Goal: Task Accomplishment & Management: Manage account settings

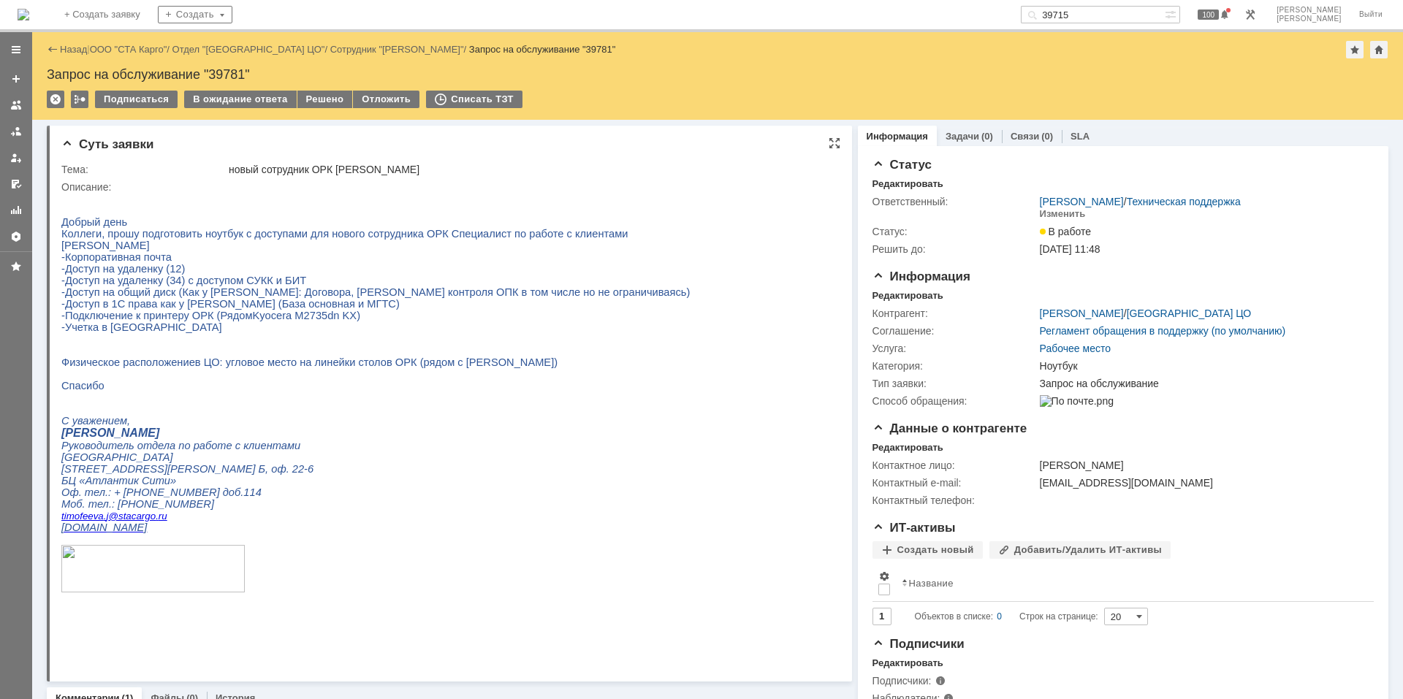
drag, startPoint x: 61, startPoint y: 193, endPoint x: 591, endPoint y: 240, distance: 532.0
click at [591, 240] on html "Добрый день Коллеги, прошу подготовить ноутбук с доступами для нового сотрудник…" at bounding box center [443, 405] width 764 height 425
click at [129, 275] on span "-Доступ на удаленку (12)" at bounding box center [123, 269] width 124 height 12
click at [128, 287] on span "-Доступ на удаленку (34) с доступом СУКК и БИТ" at bounding box center [183, 281] width 245 height 12
click at [123, 298] on span "-Доступ на общий диск (Как у [PERSON_NAME]: Договора, [PERSON_NAME] контроля ОП…" at bounding box center [375, 293] width 629 height 12
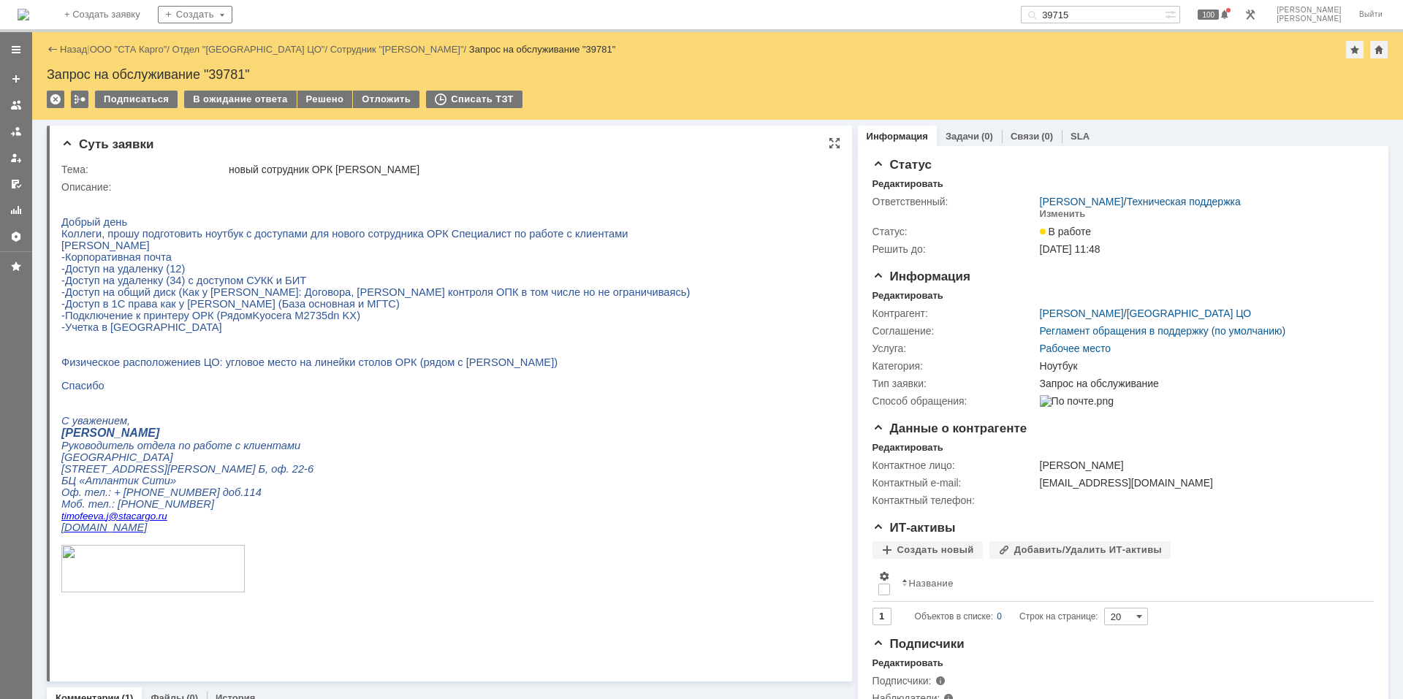
click at [111, 310] on span "-Доступ в 1С права как у [PERSON_NAME] (База основная и МГТС)" at bounding box center [230, 304] width 338 height 12
click at [122, 322] on span "-Подключение к принтеру ОРК (Рядом" at bounding box center [156, 316] width 191 height 12
click at [182, 368] on span "Физическое расположениев ЦО: угловое место на линейки столов ОРК (рядом с [PERS…" at bounding box center [309, 363] width 496 height 12
click at [1055, 217] on div "Изменить" at bounding box center [1063, 214] width 46 height 12
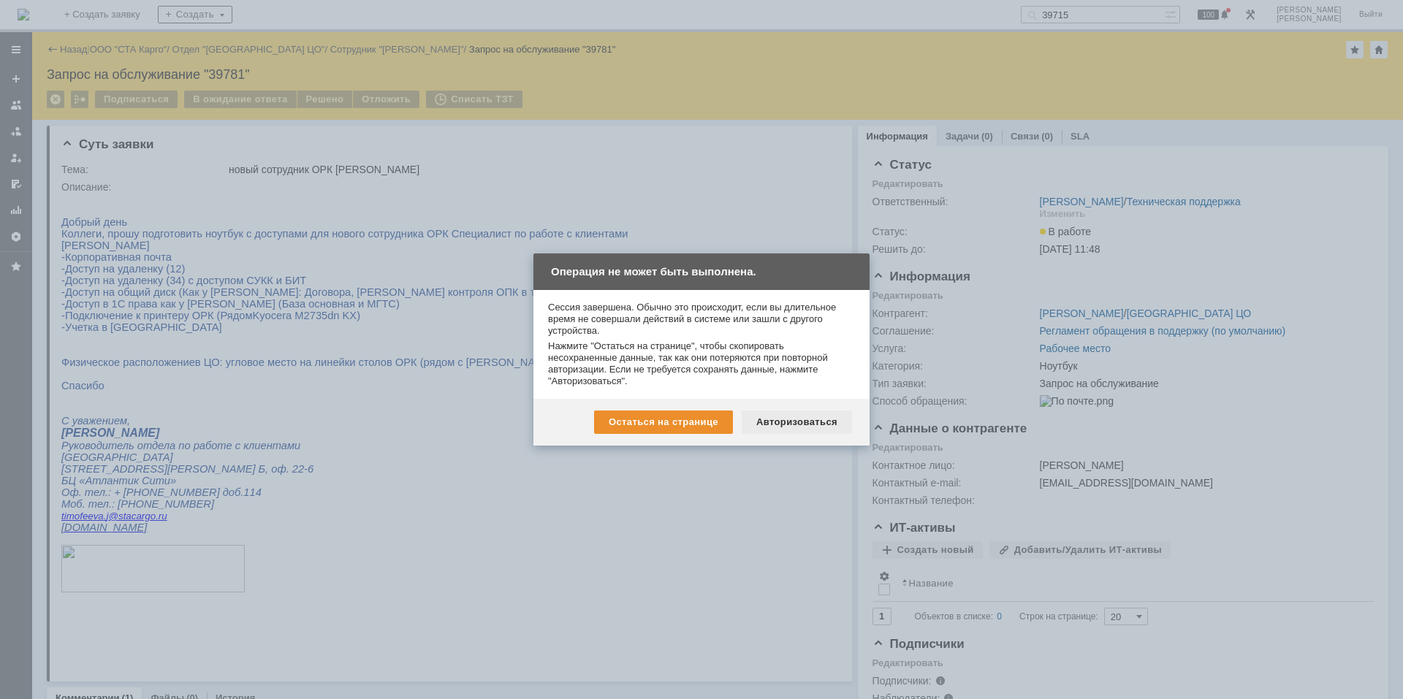
click at [819, 421] on div "Авторизоваться" at bounding box center [797, 422] width 110 height 23
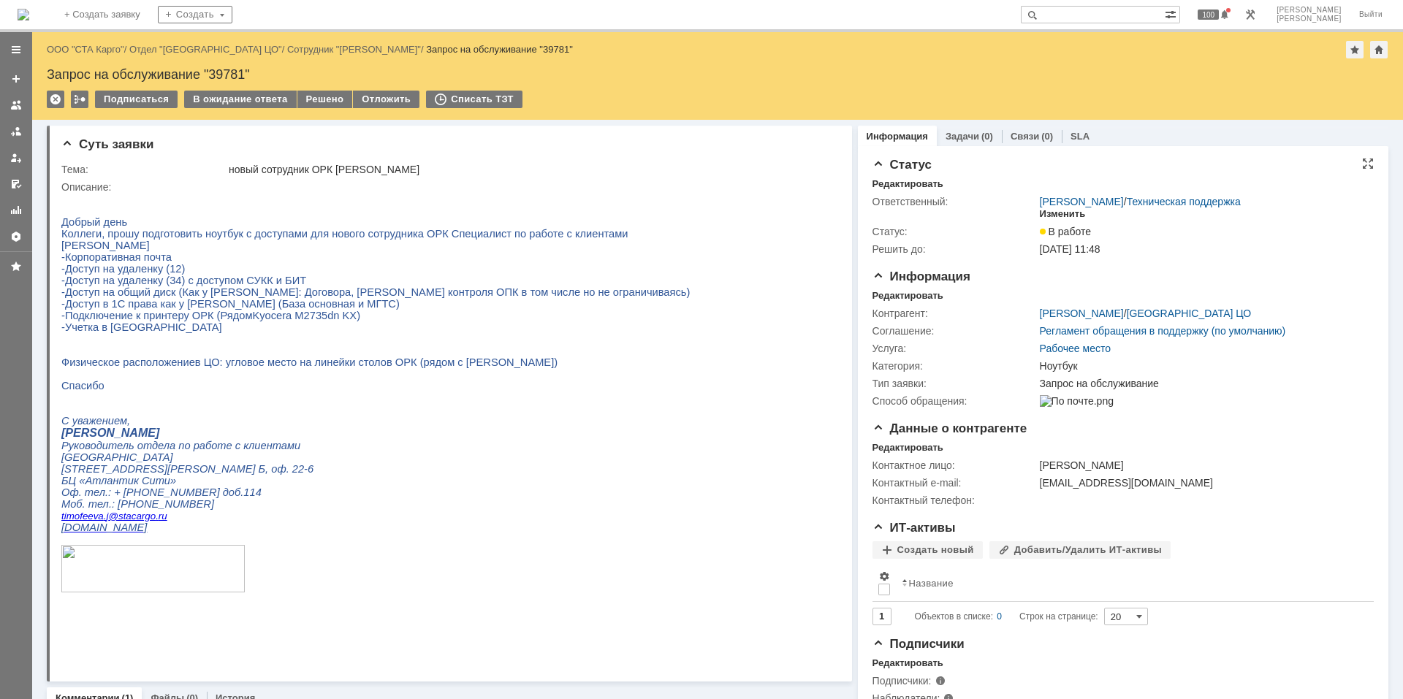
click at [1046, 208] on div "Изменить" at bounding box center [1063, 214] width 46 height 12
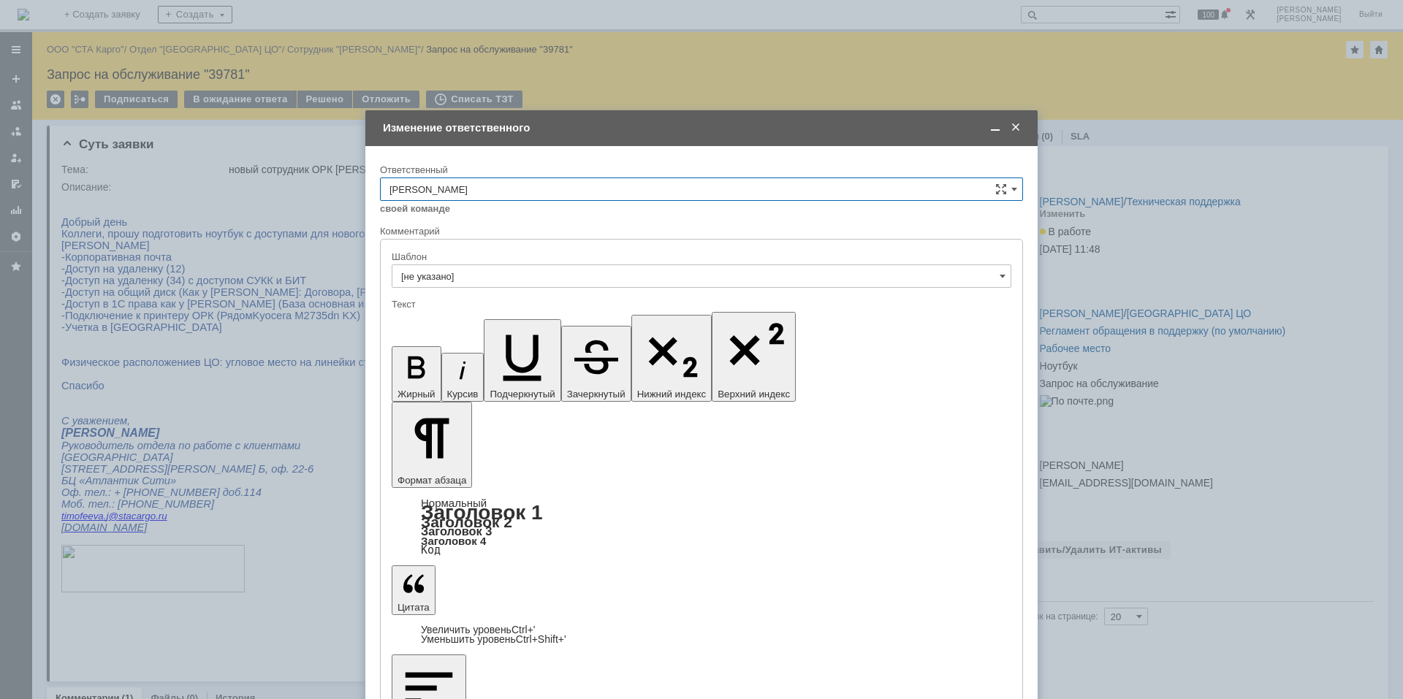
click at [660, 196] on input "[PERSON_NAME]" at bounding box center [701, 189] width 643 height 23
click at [528, 276] on div "Поддержка 1С" at bounding box center [702, 270] width 642 height 23
type input "Поддержка 1С"
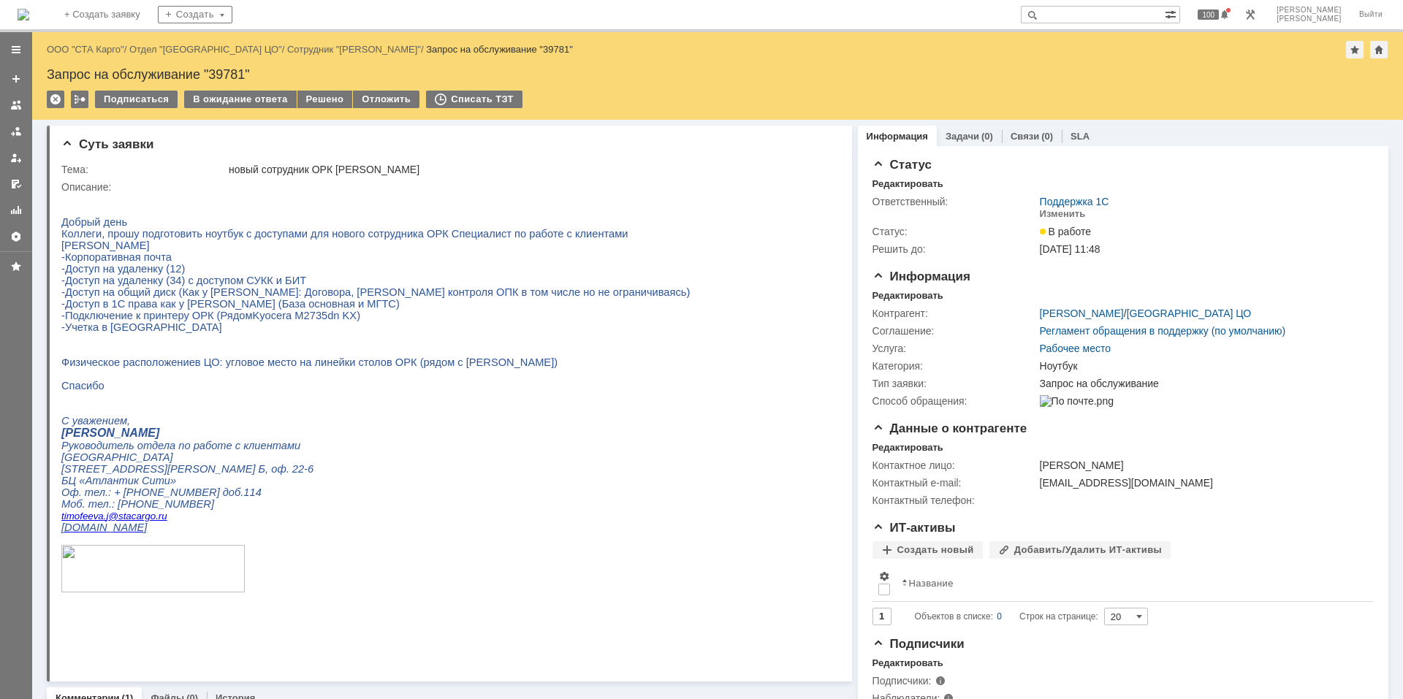
scroll to position [0, 0]
click at [29, 18] on img at bounding box center [24, 15] width 12 height 12
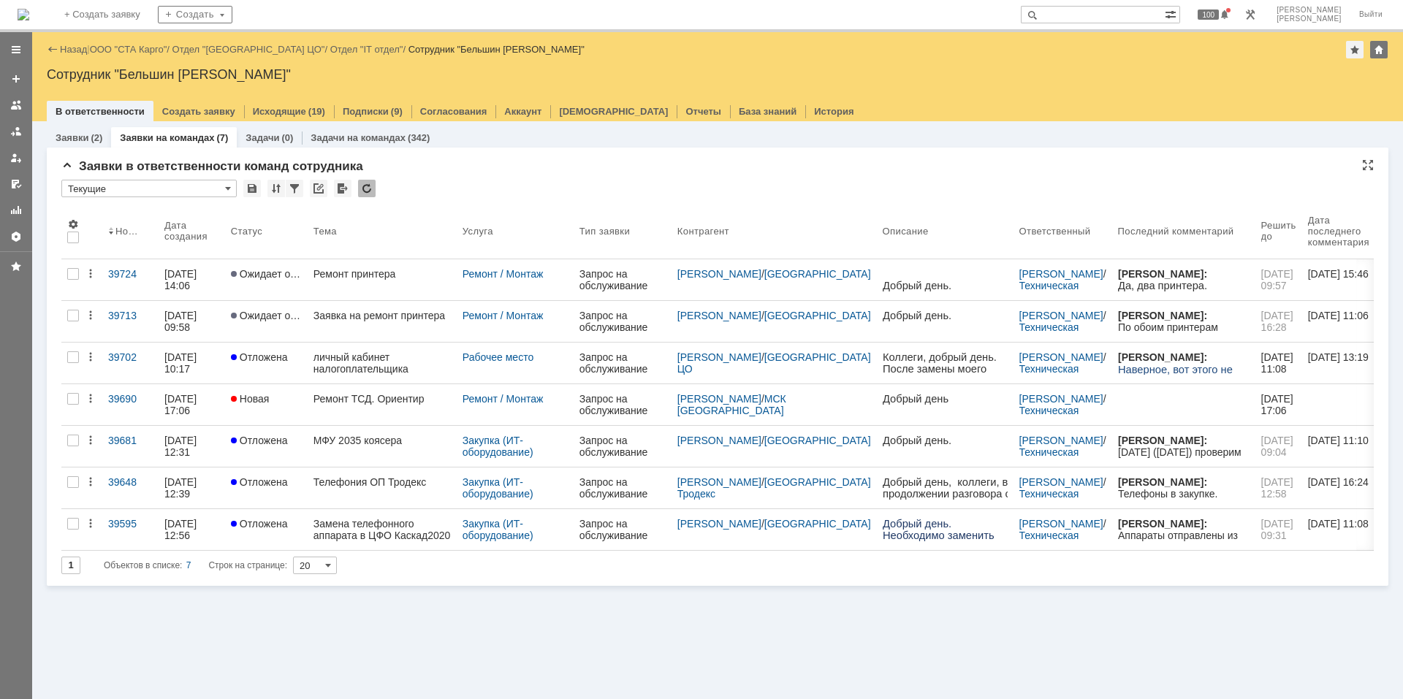
click at [365, 191] on div at bounding box center [367, 189] width 18 height 18
click at [726, 621] on div "Заявки (2) Заявки на командах (7) Задачи (0) Задачи на командах (342) Заявки в …" at bounding box center [717, 410] width 1371 height 578
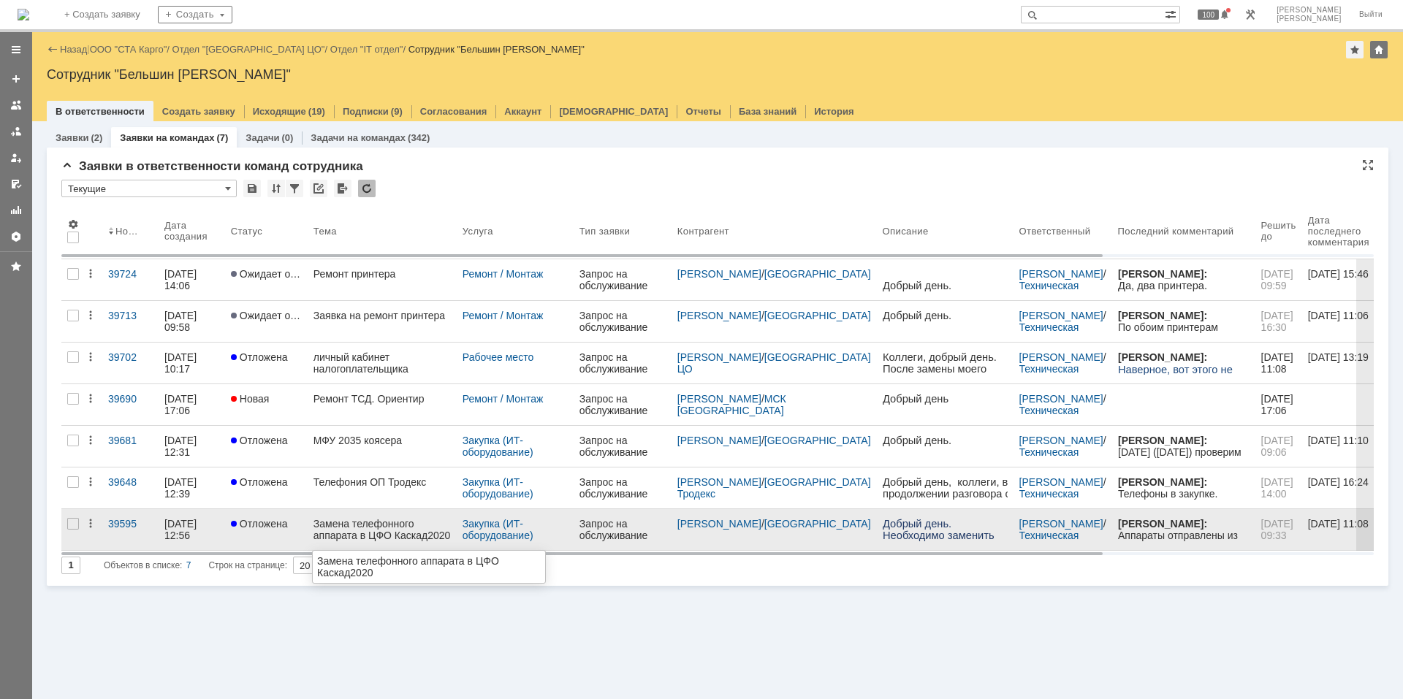
click at [369, 515] on link "Замена телефонного аппарата в ЦФО Каскад2020" at bounding box center [382, 529] width 149 height 41
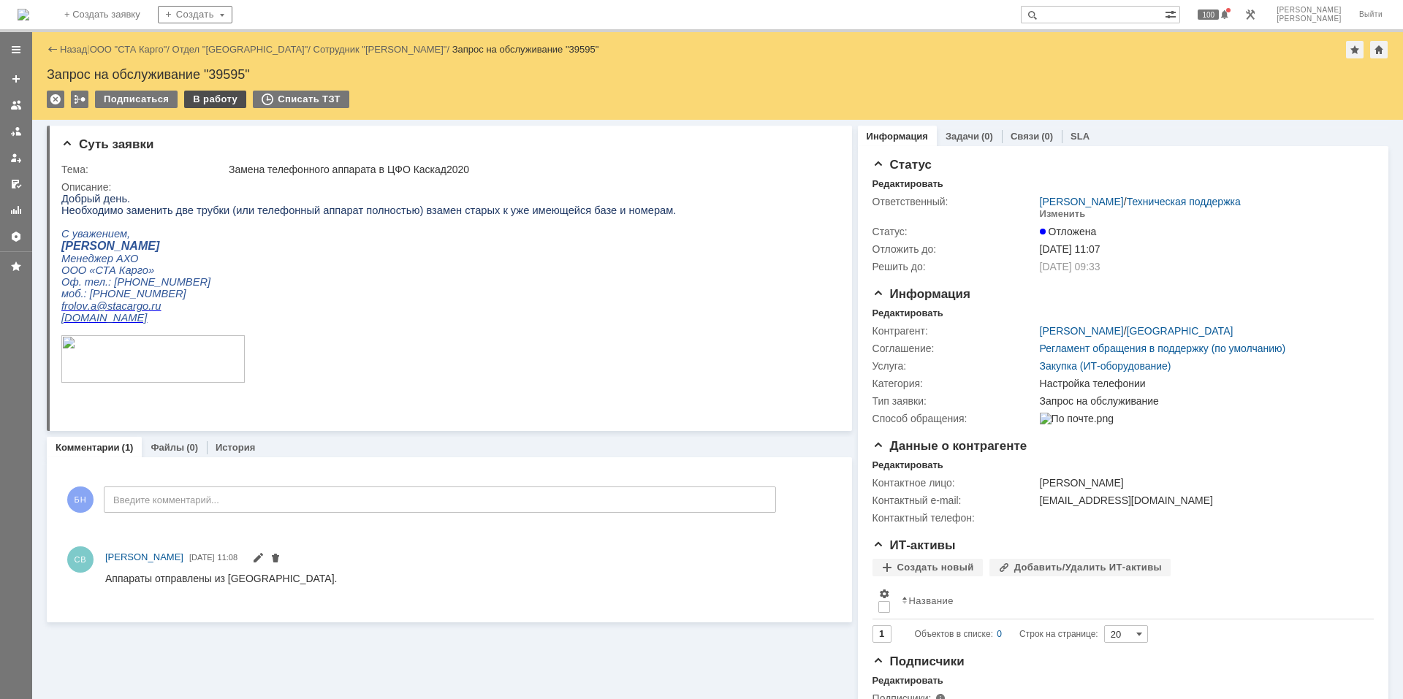
click at [208, 102] on div "В работу" at bounding box center [215, 100] width 62 height 18
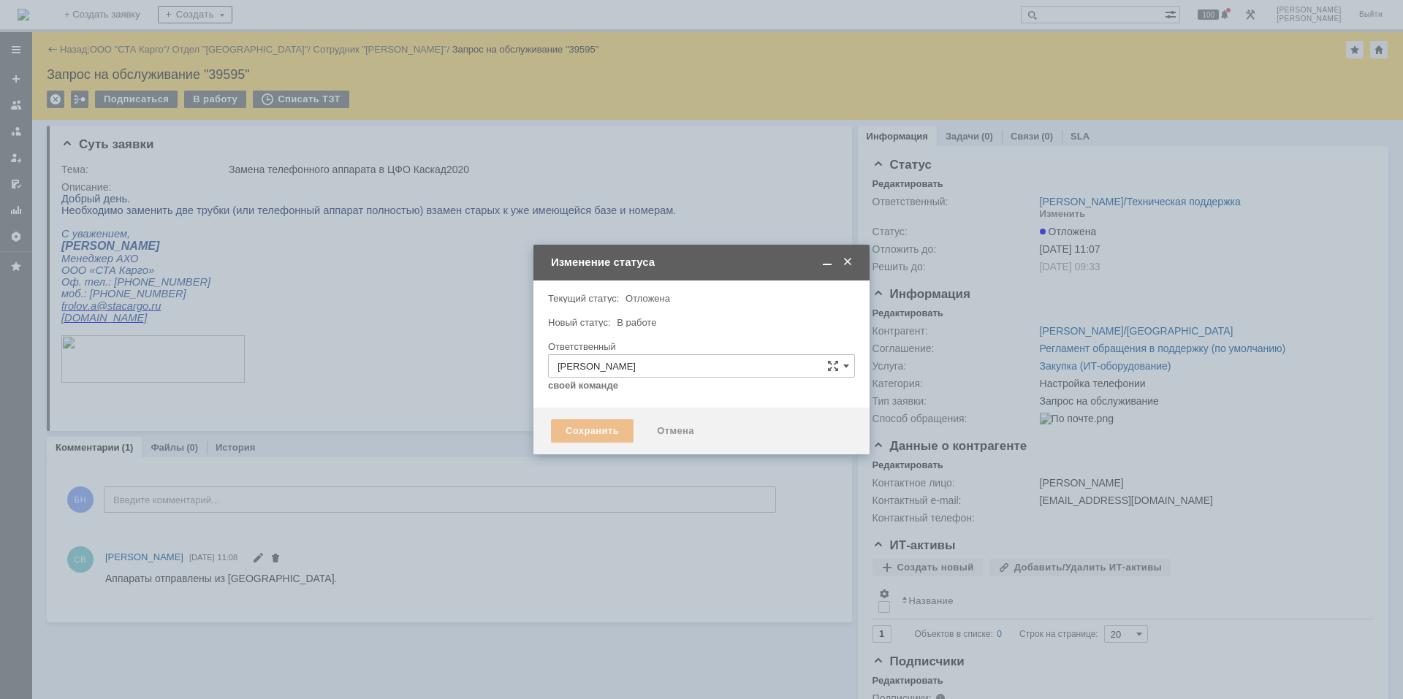
type input "Настройка телефонии"
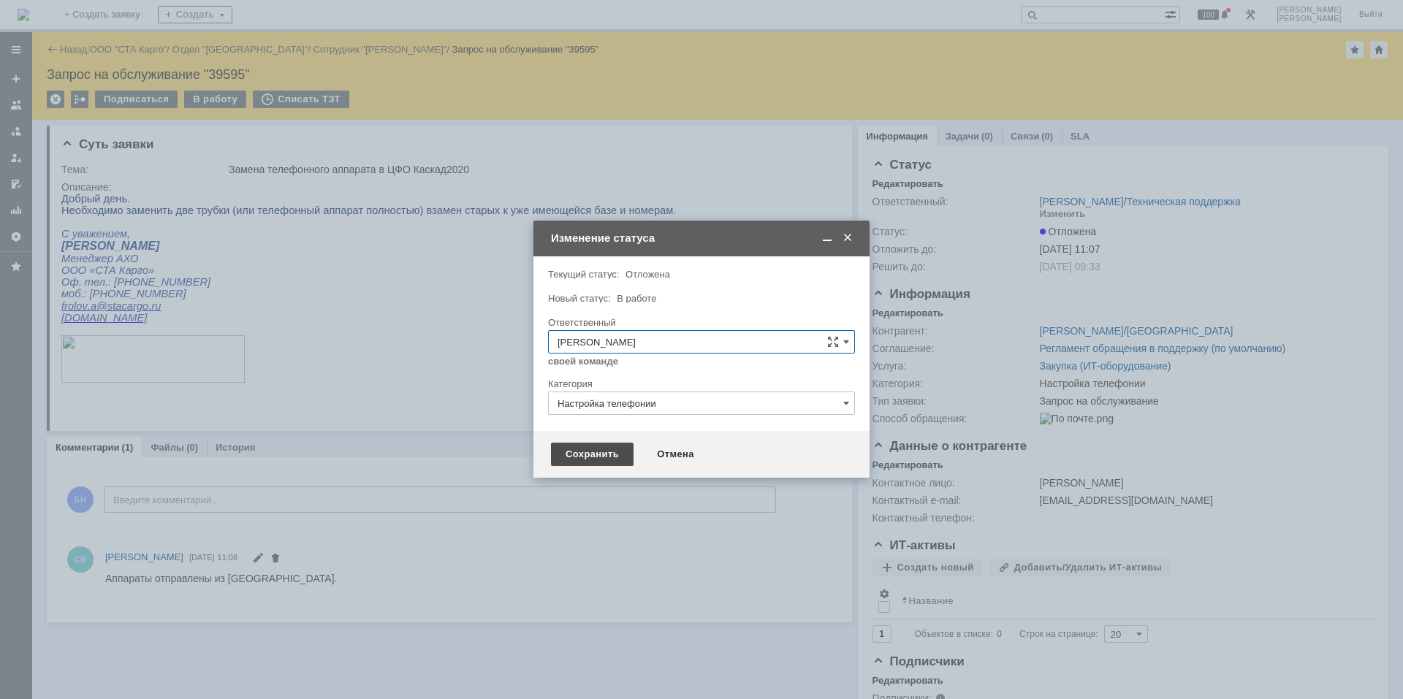
click at [596, 458] on div "Сохранить" at bounding box center [592, 454] width 83 height 23
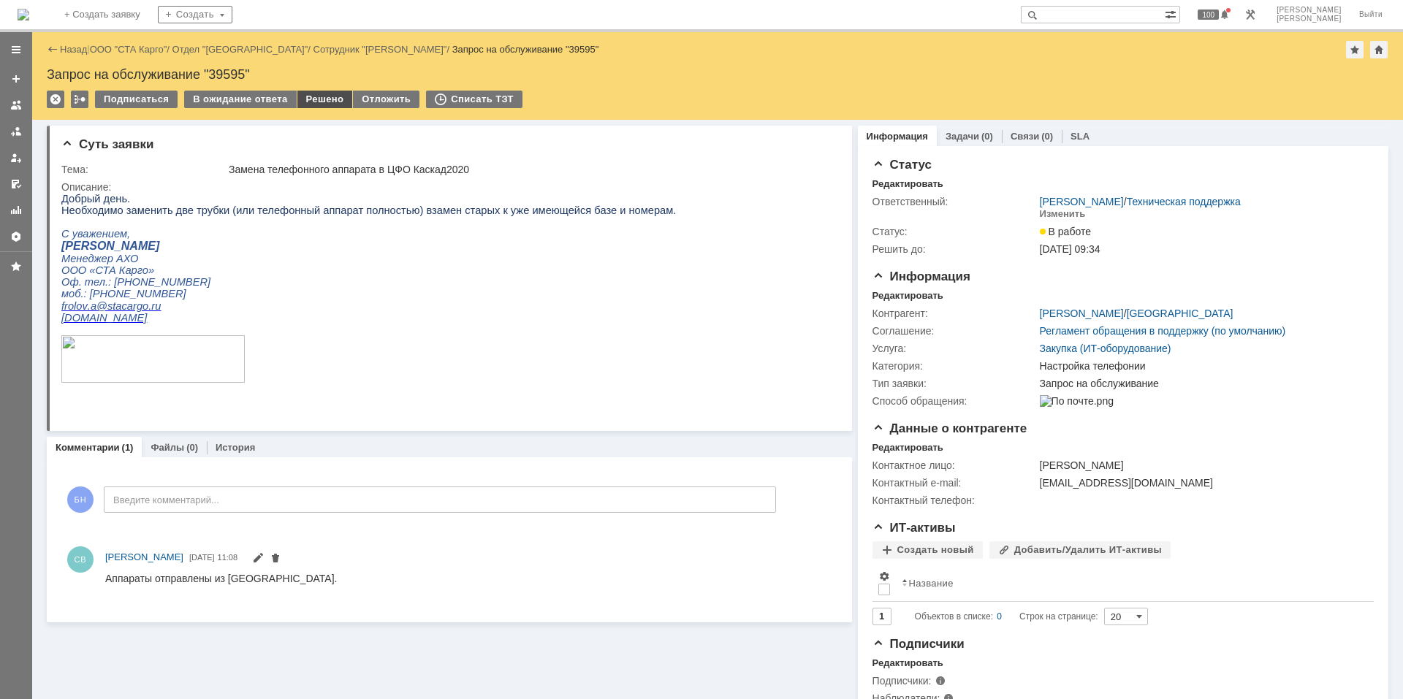
click at [337, 98] on div "Решено" at bounding box center [325, 100] width 56 height 18
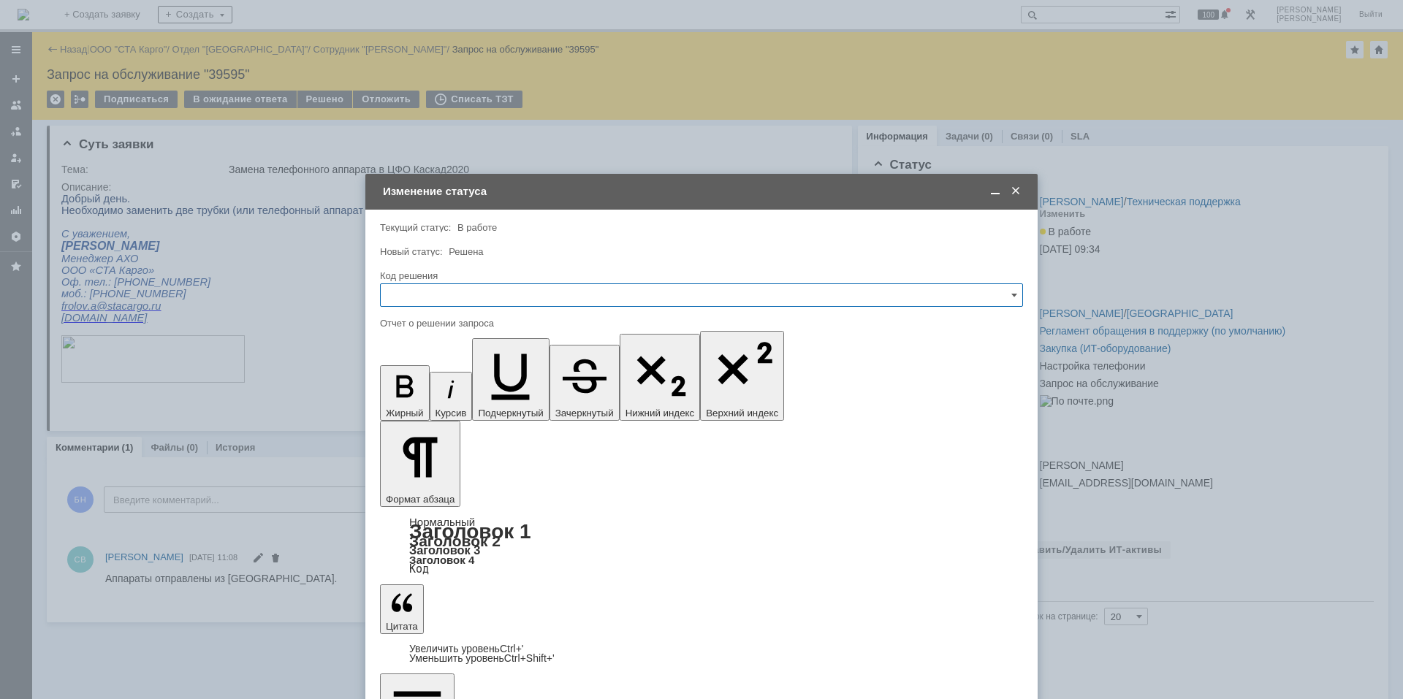
click at [519, 292] on input "text" at bounding box center [701, 295] width 643 height 23
click at [444, 496] on span "Решено" at bounding box center [702, 491] width 624 height 12
type input "Решено"
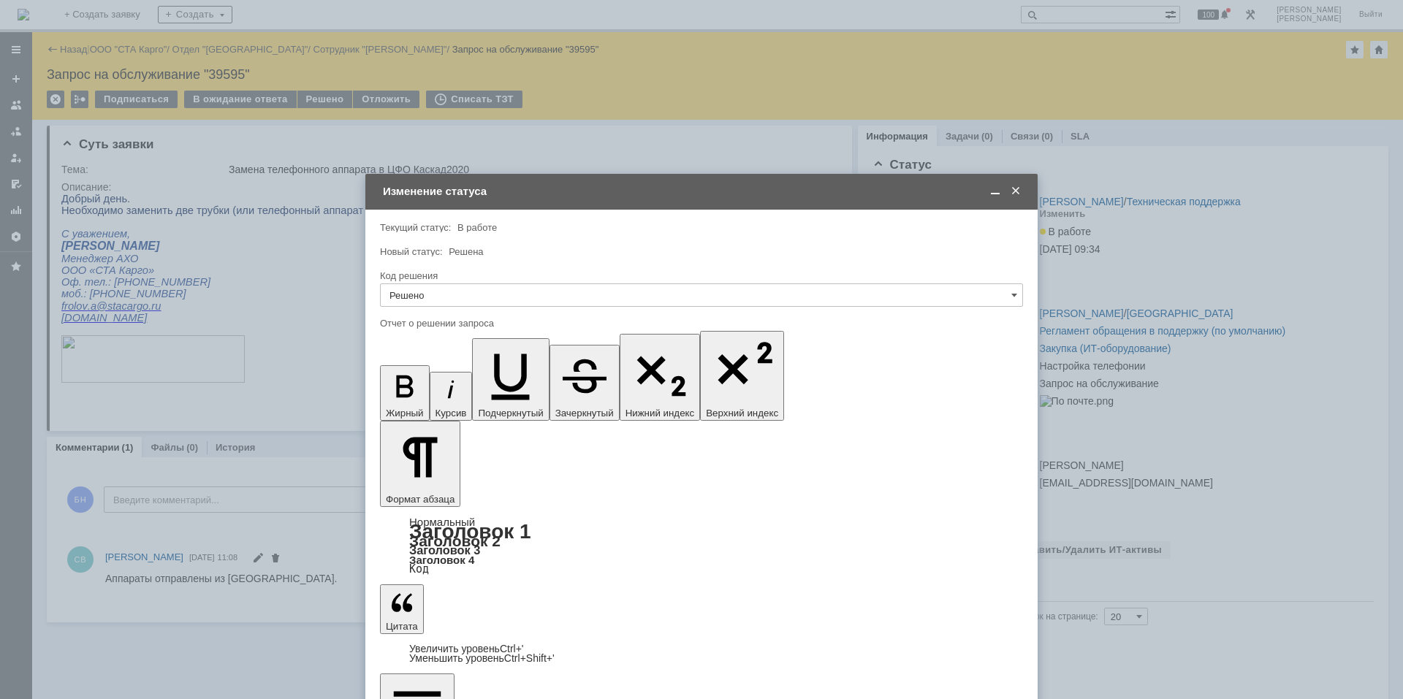
scroll to position [4034, 2]
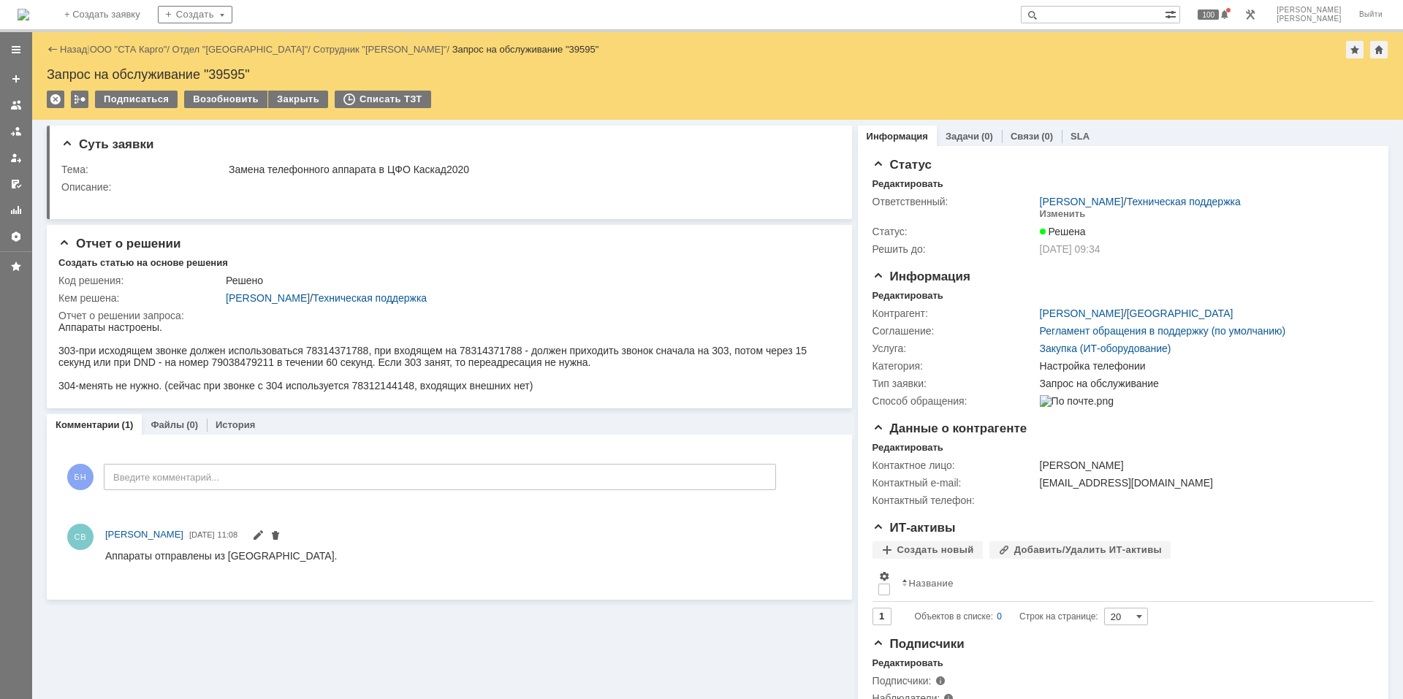
scroll to position [0, 0]
click at [29, 20] on img at bounding box center [24, 15] width 12 height 12
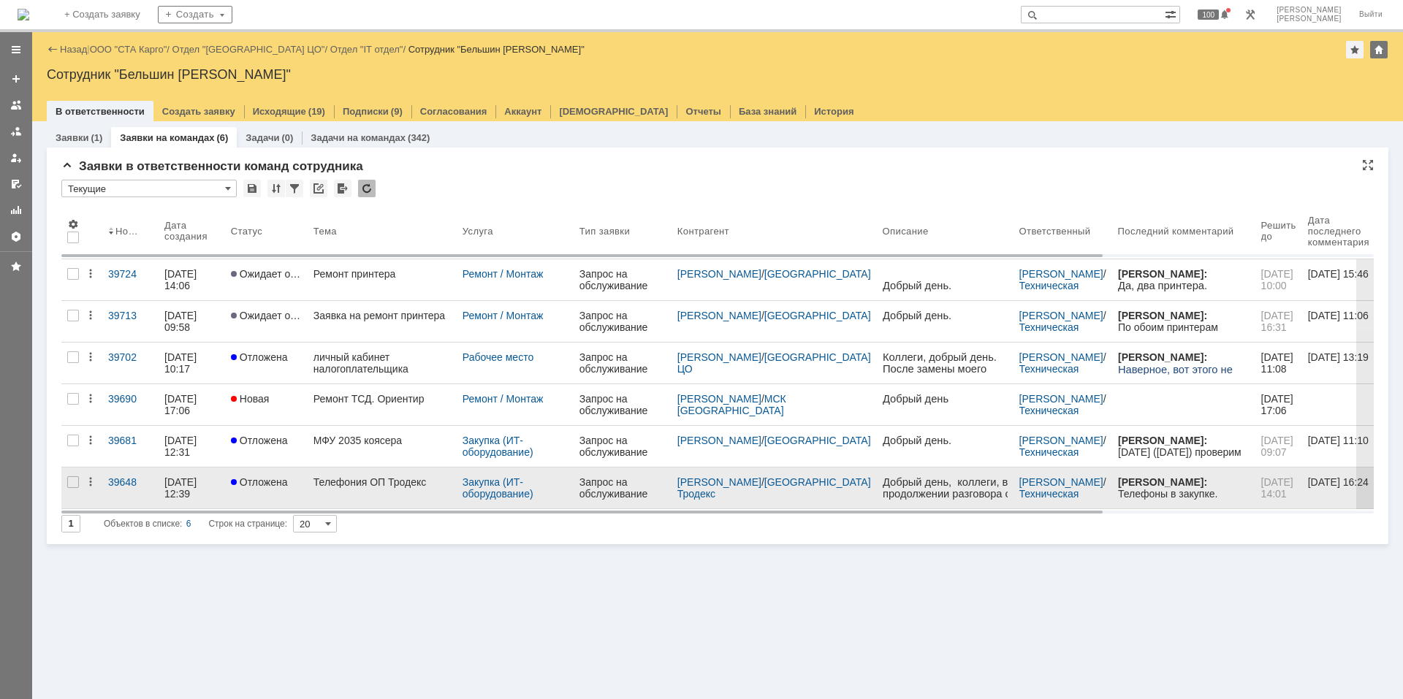
click at [595, 487] on div "Запрос на обслуживание" at bounding box center [623, 488] width 86 height 23
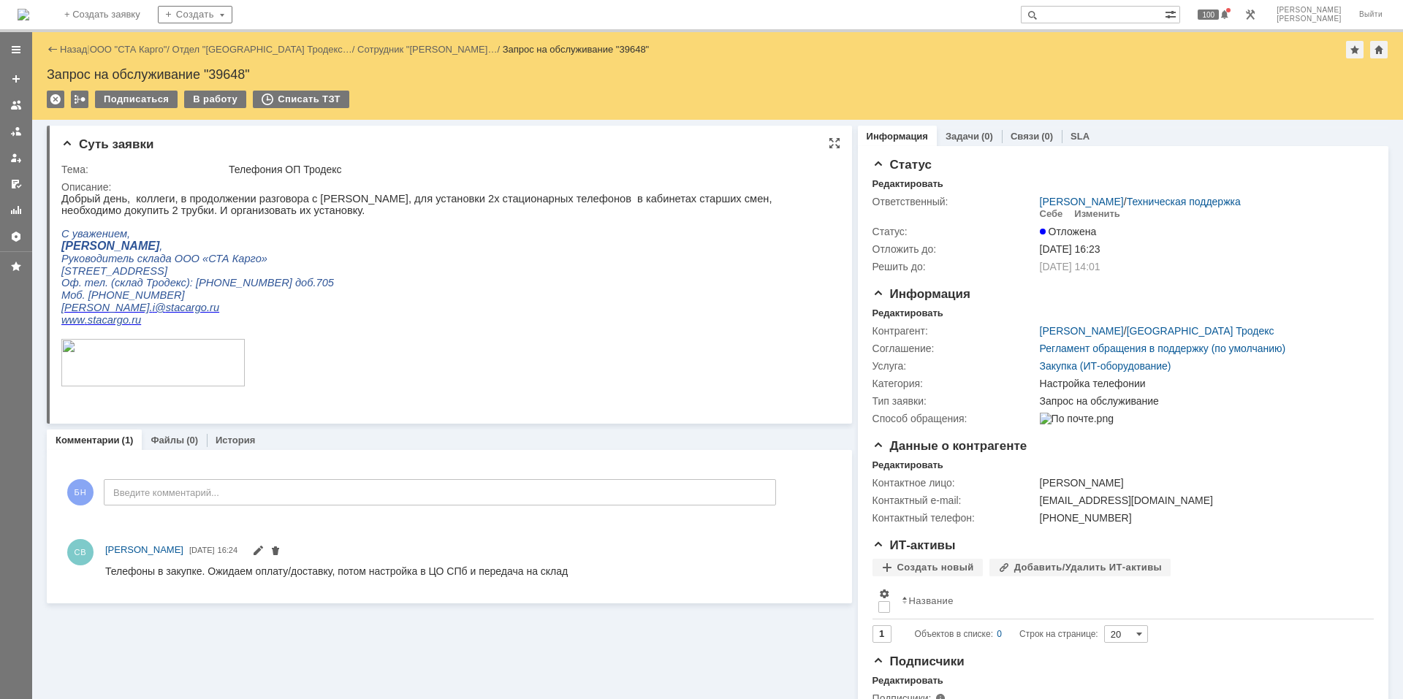
click at [482, 368] on p at bounding box center [443, 364] width 764 height 50
click at [29, 9] on img at bounding box center [24, 15] width 12 height 12
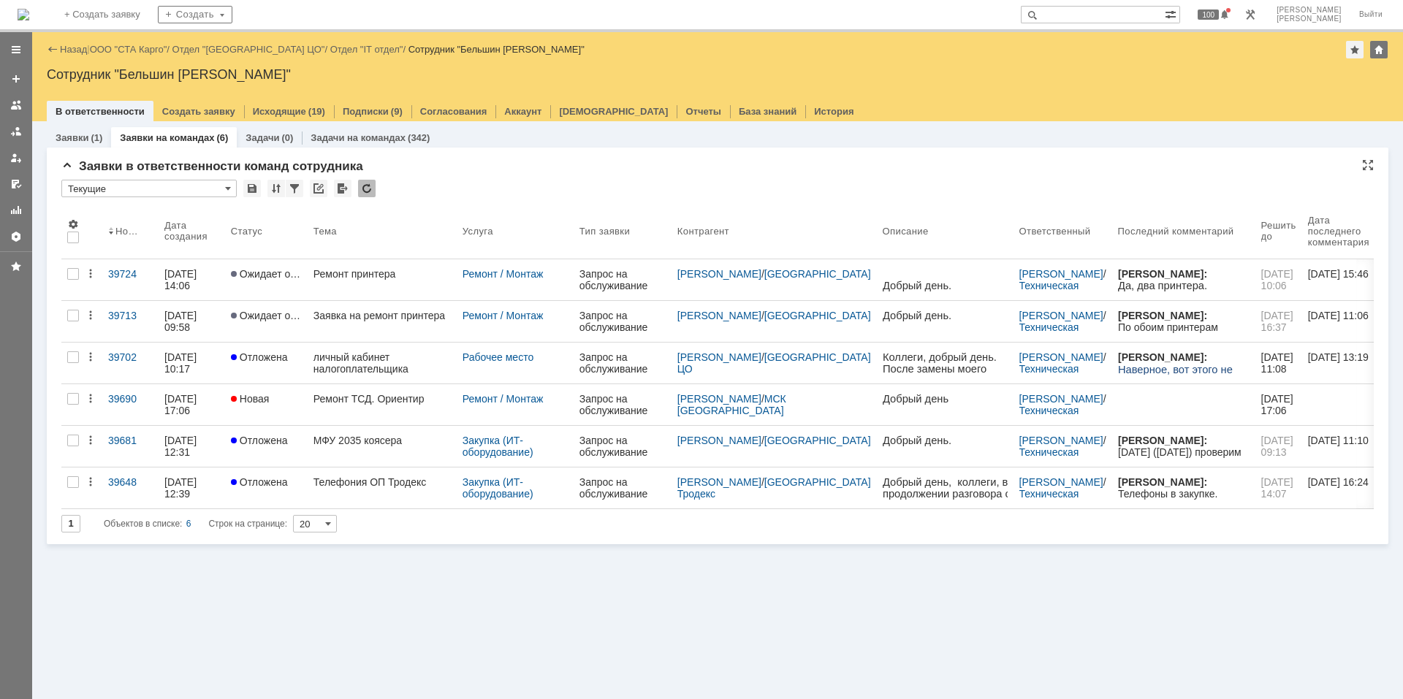
click at [369, 191] on div at bounding box center [367, 189] width 18 height 18
click at [399, 589] on div "Заявки (1) Заявки на командах (6) Задачи (0) Задачи на командах (342) Заявки в …" at bounding box center [717, 410] width 1371 height 578
click at [29, 12] on img at bounding box center [24, 15] width 12 height 12
click at [137, 46] on link "ООО "СТА Карго"" at bounding box center [128, 49] width 77 height 11
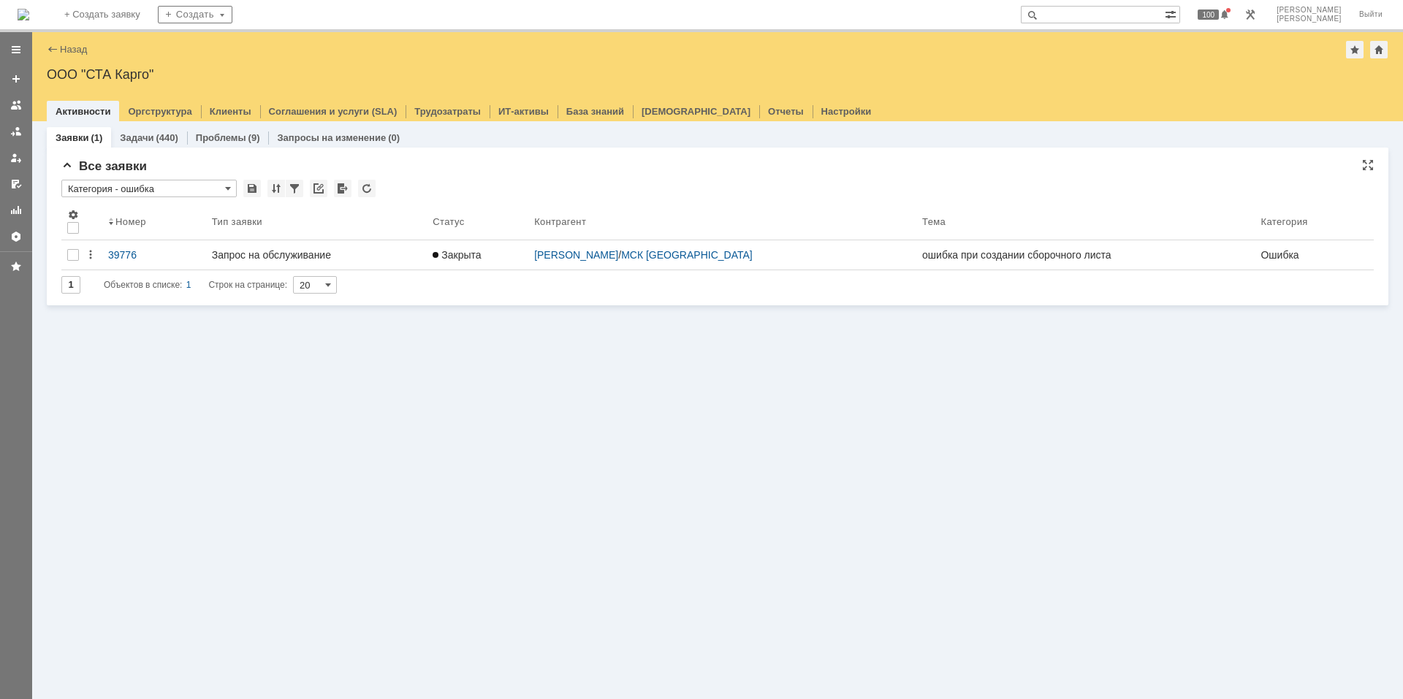
click at [140, 183] on input "Категория - ошибка" at bounding box center [148, 189] width 175 height 18
click at [29, 18] on img at bounding box center [24, 15] width 12 height 12
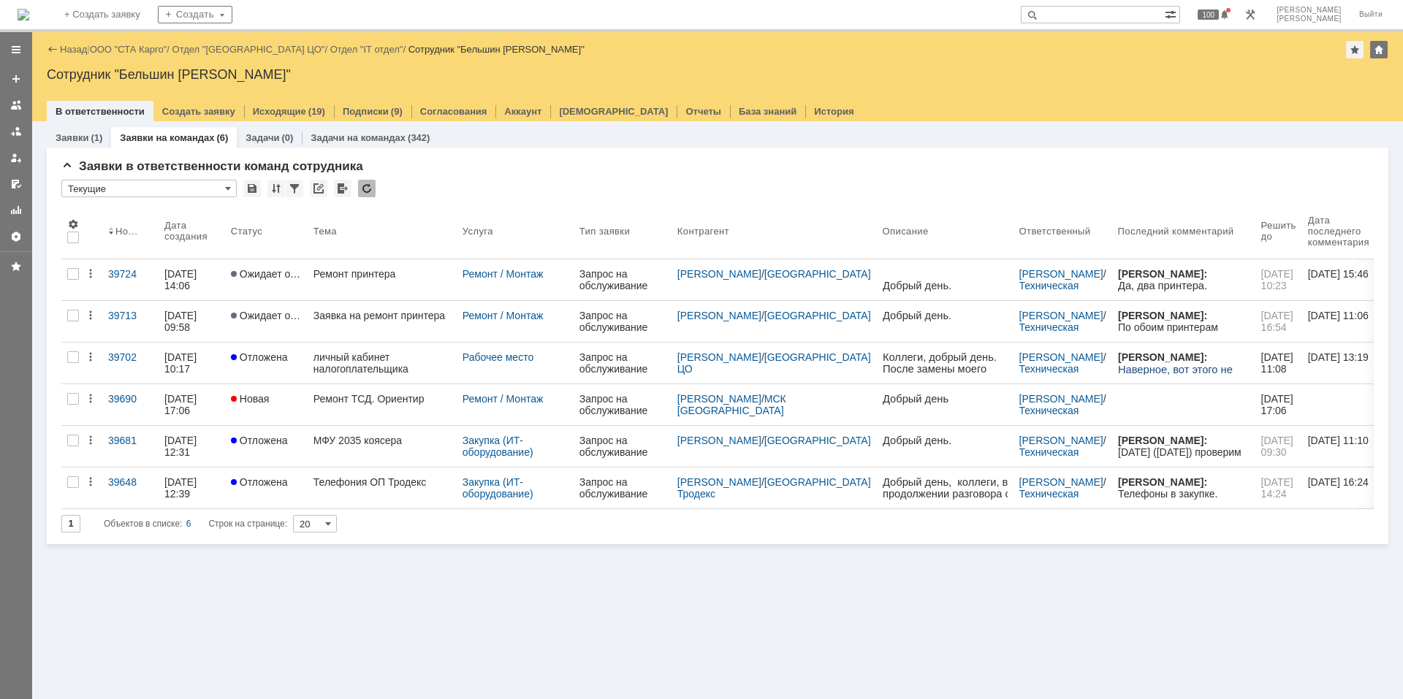
click at [1, 436] on div at bounding box center [16, 365] width 32 height 667
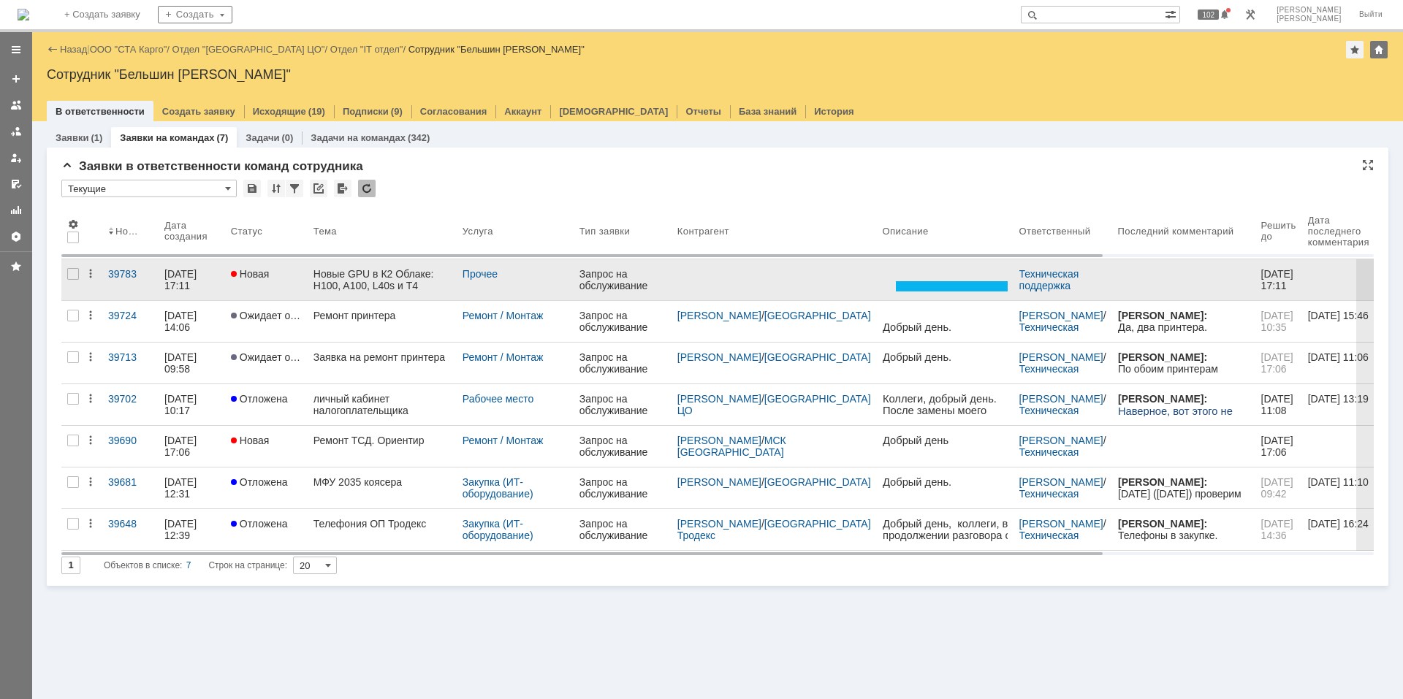
click at [392, 281] on div "Новые GPU в К2 Облаке: H100, A100, L40s и T4" at bounding box center [382, 279] width 137 height 23
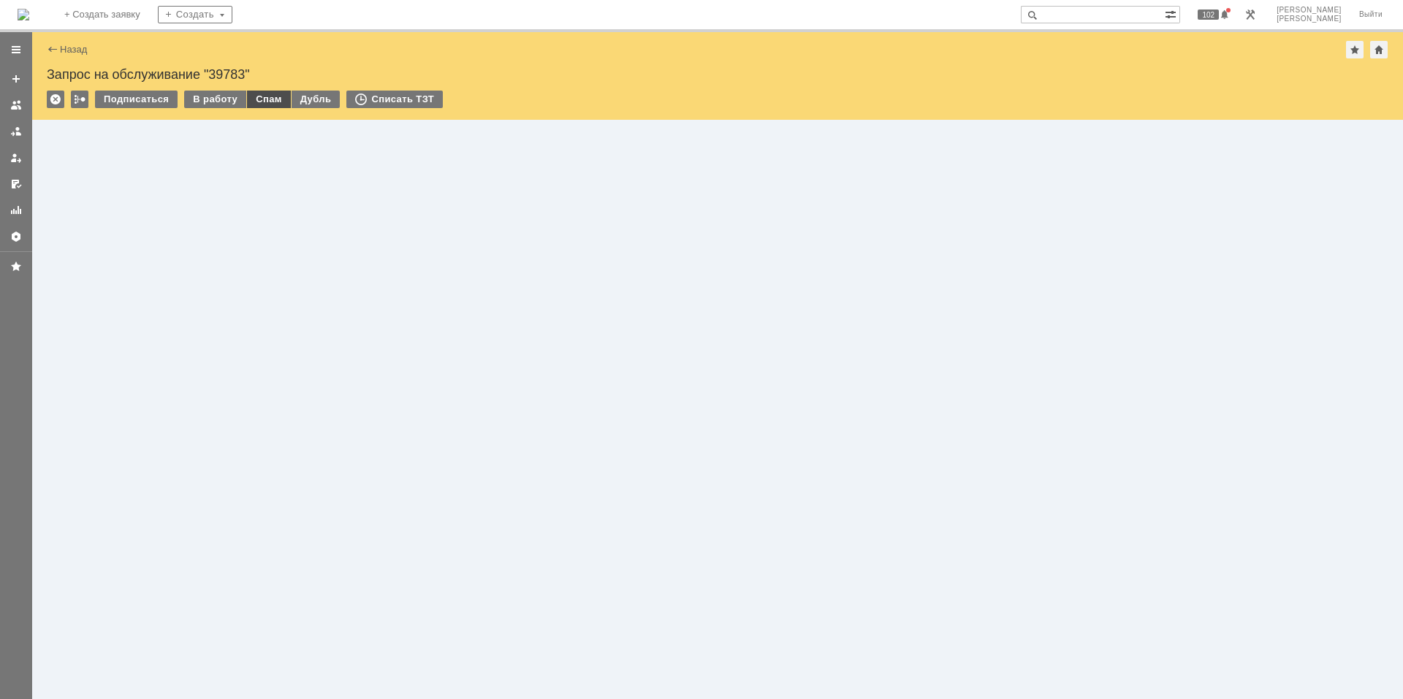
click at [255, 101] on div "Спам" at bounding box center [269, 100] width 44 height 18
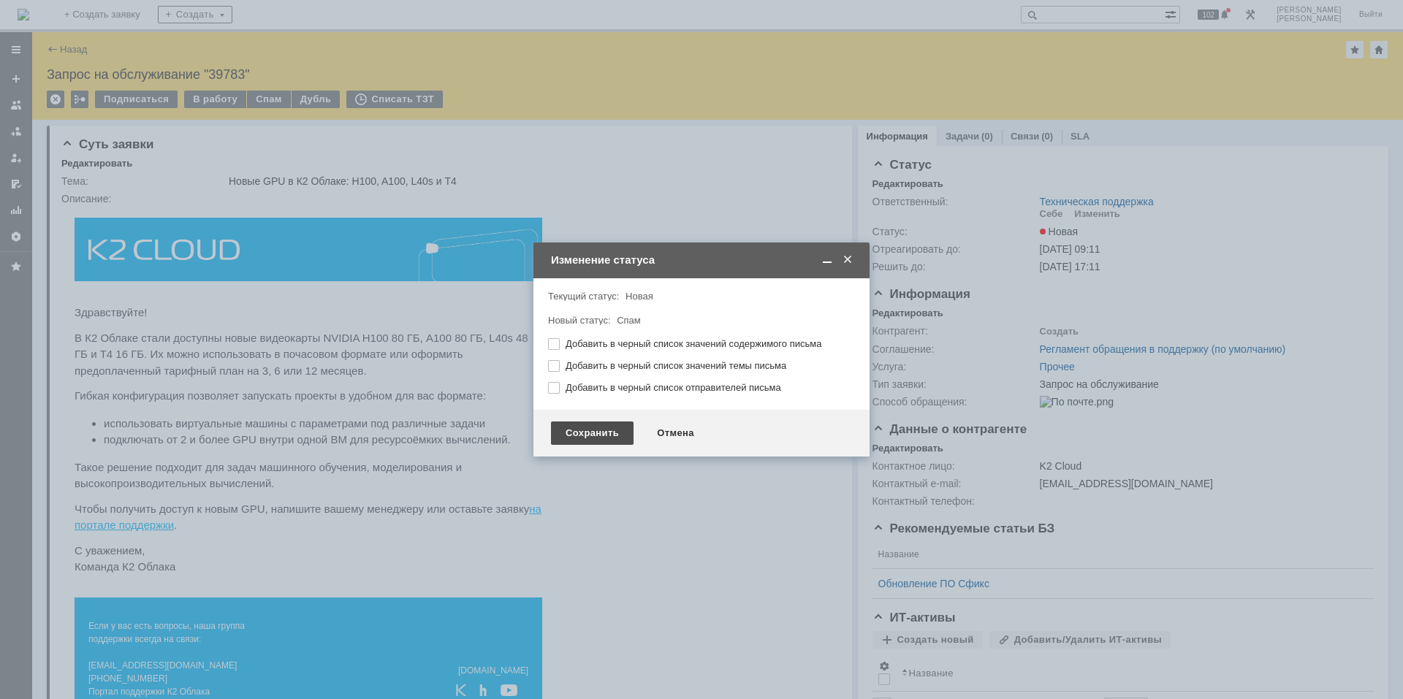
click at [594, 432] on div "Сохранить" at bounding box center [592, 433] width 83 height 23
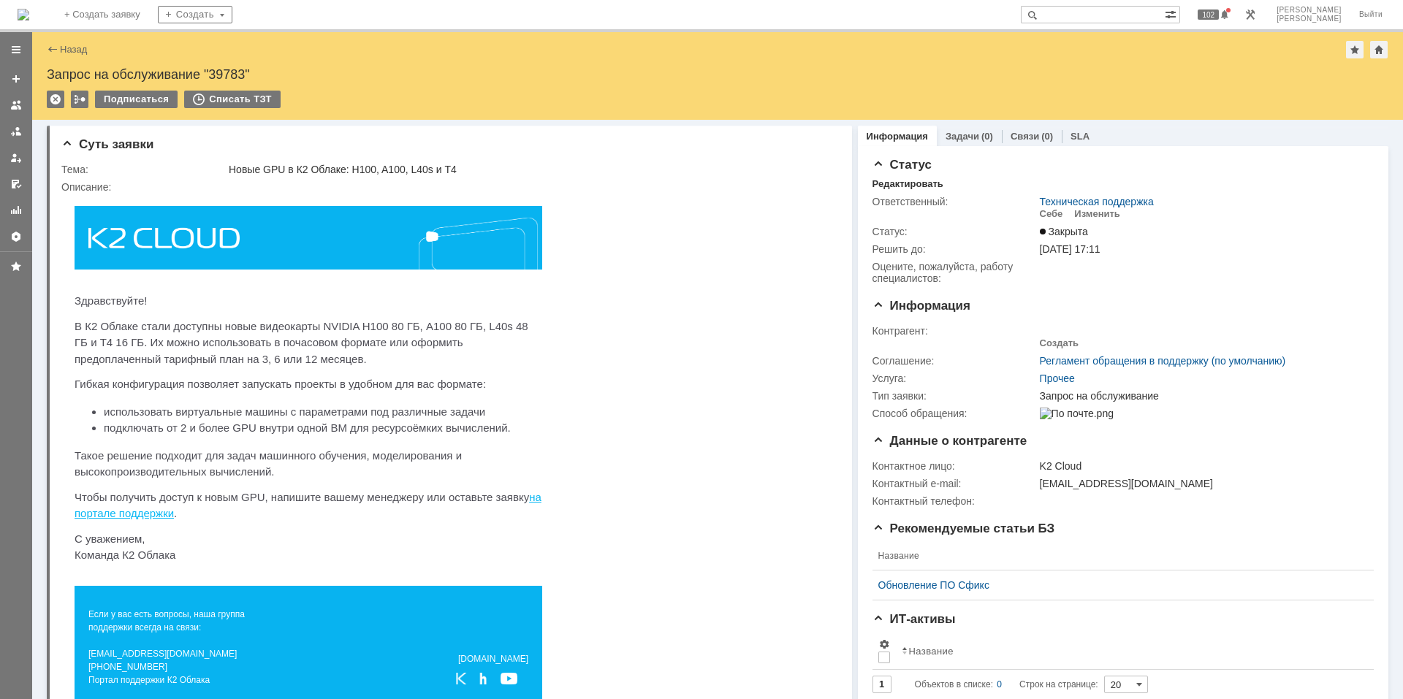
click at [29, 9] on img at bounding box center [24, 15] width 12 height 12
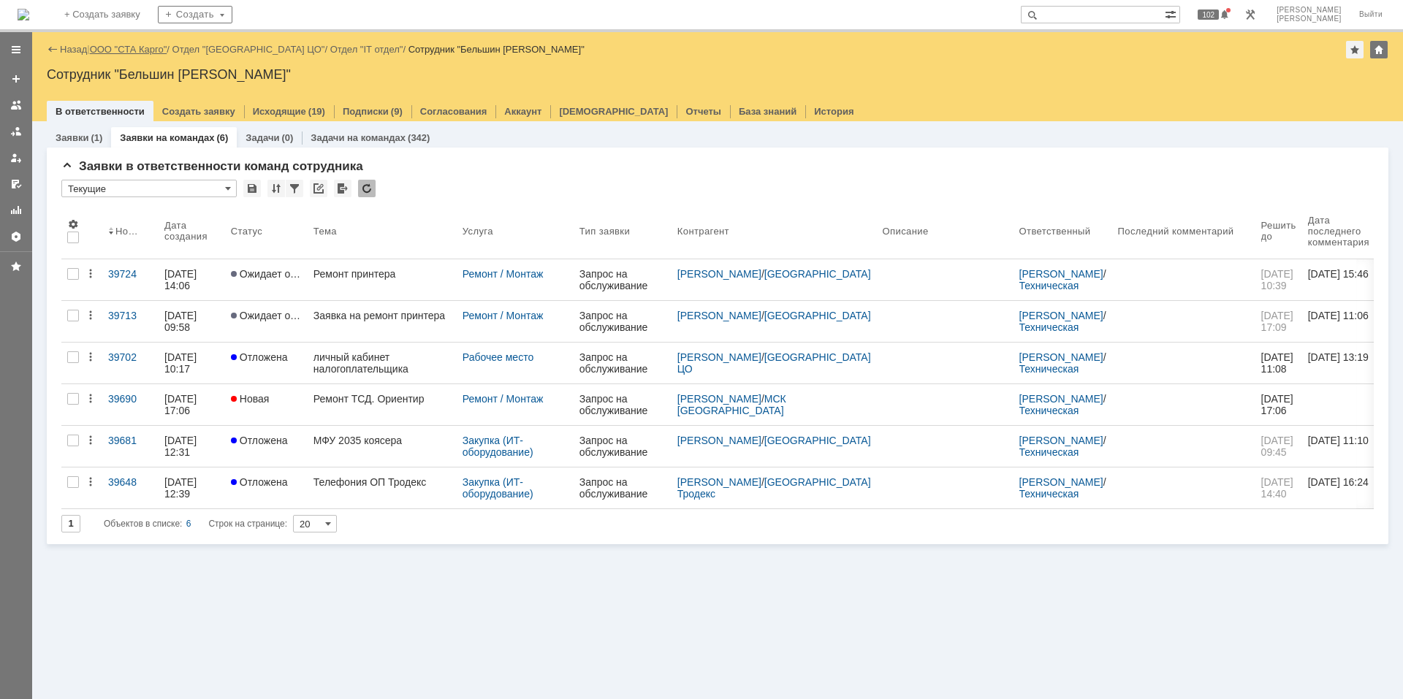
click at [137, 49] on link "ООО "СТА Карго"" at bounding box center [128, 49] width 77 height 11
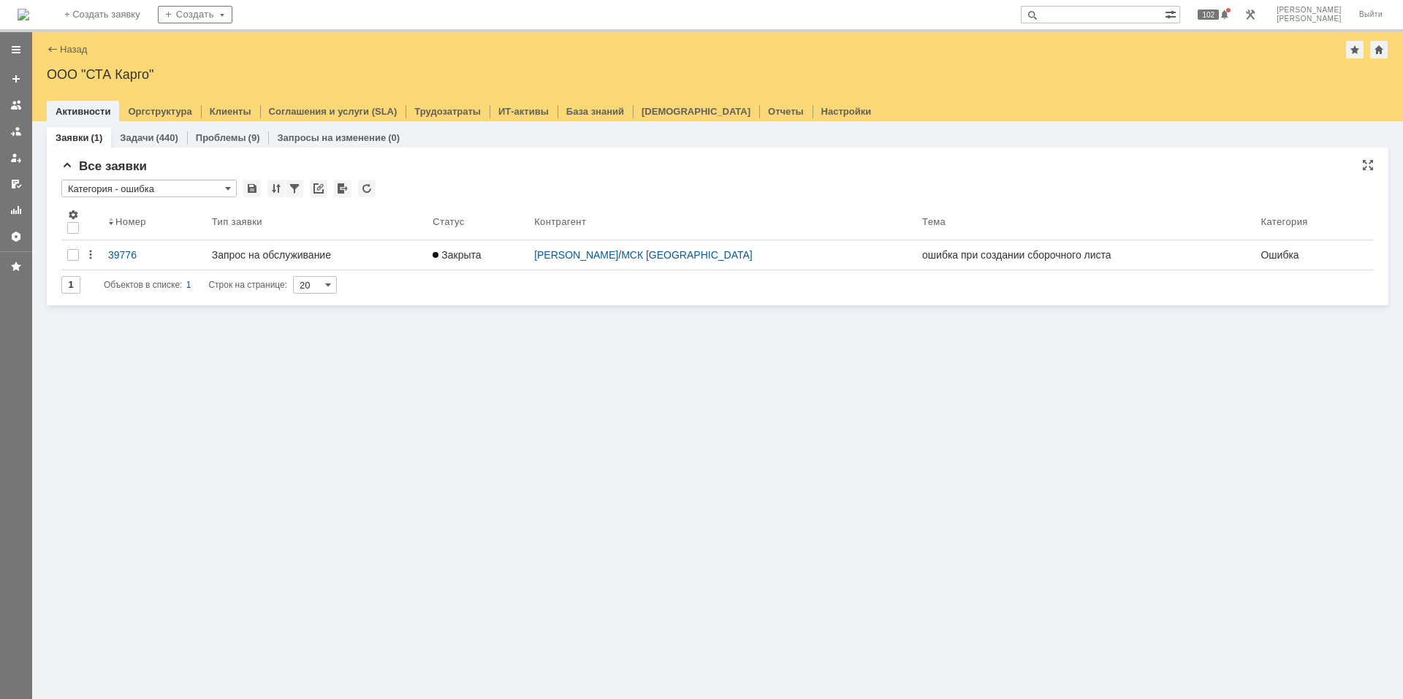
click at [153, 188] on input "Категория - ошибка" at bounding box center [148, 189] width 175 height 18
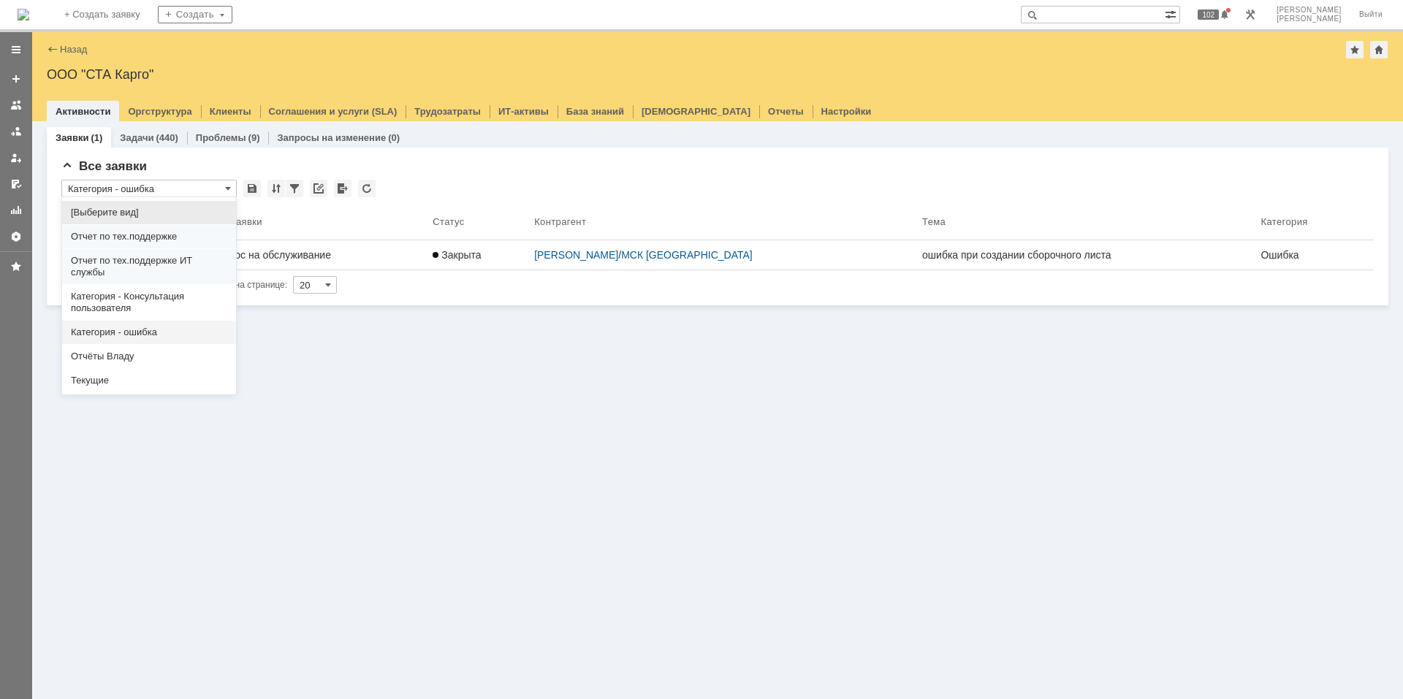
click at [145, 214] on span "[Выберите вид]" at bounding box center [149, 213] width 156 height 12
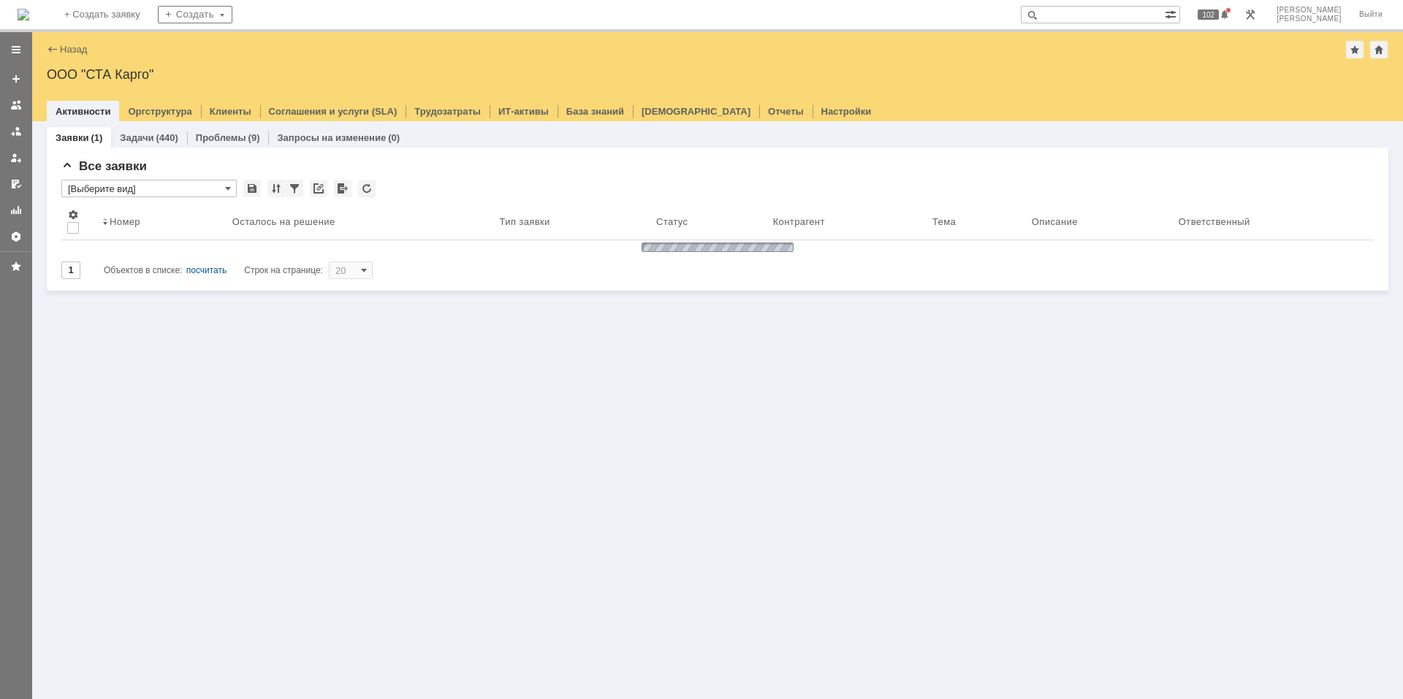
type input "[Выберите вид]"
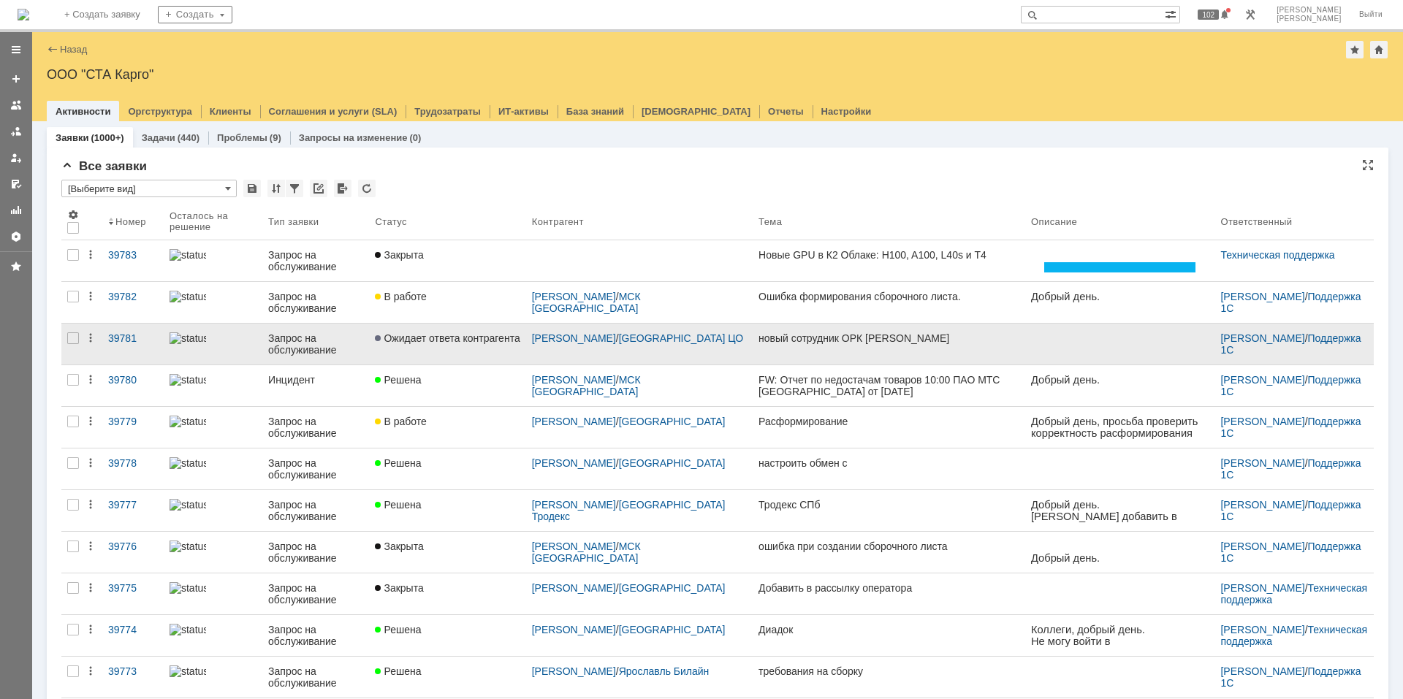
click at [417, 331] on link "Ожидает ответа контрагента" at bounding box center [447, 344] width 156 height 41
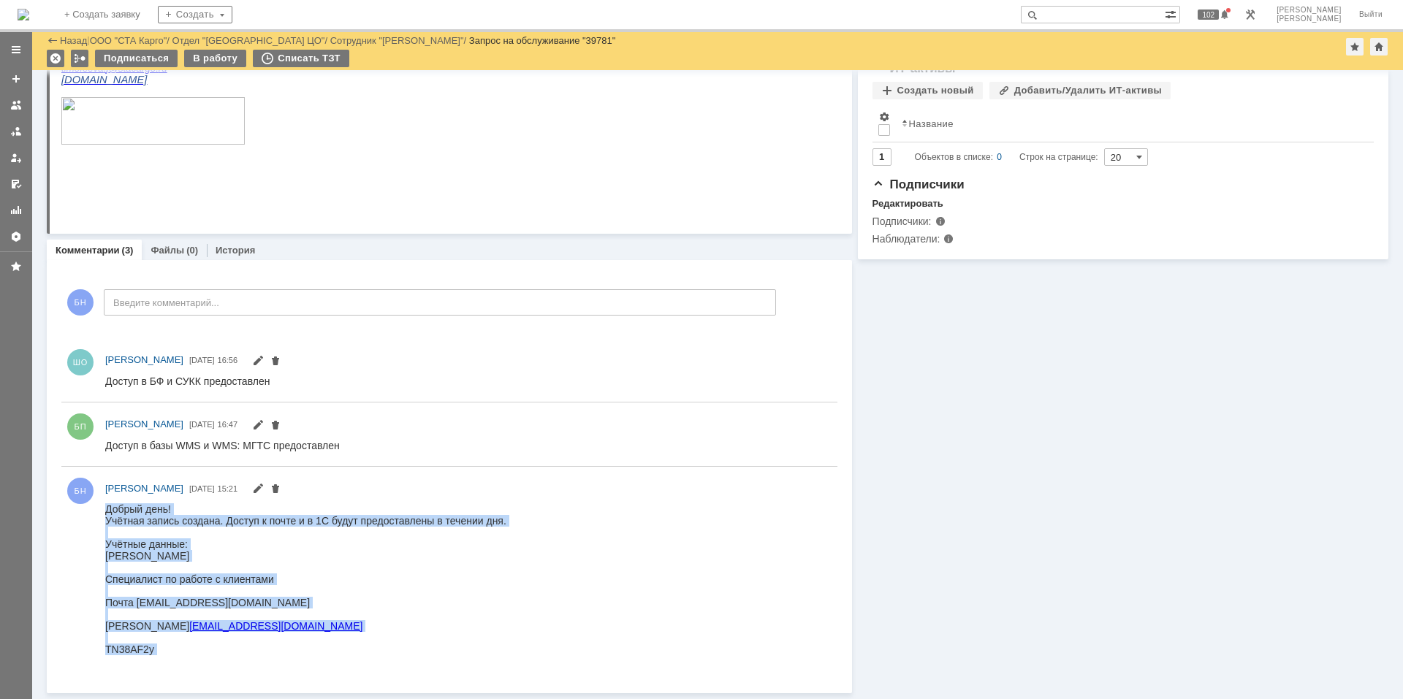
drag, startPoint x: 234, startPoint y: 656, endPoint x: 96, endPoint y: 508, distance: 201.7
click at [105, 508] on html "Добрый день! Учётная запись создана. Доступ к почте и в 1С будут предоставлены …" at bounding box center [464, 586] width 719 height 164
copy div "Добрый день! Учётная запись создана. Доступ к почте и в 1С будут предоставлены …"
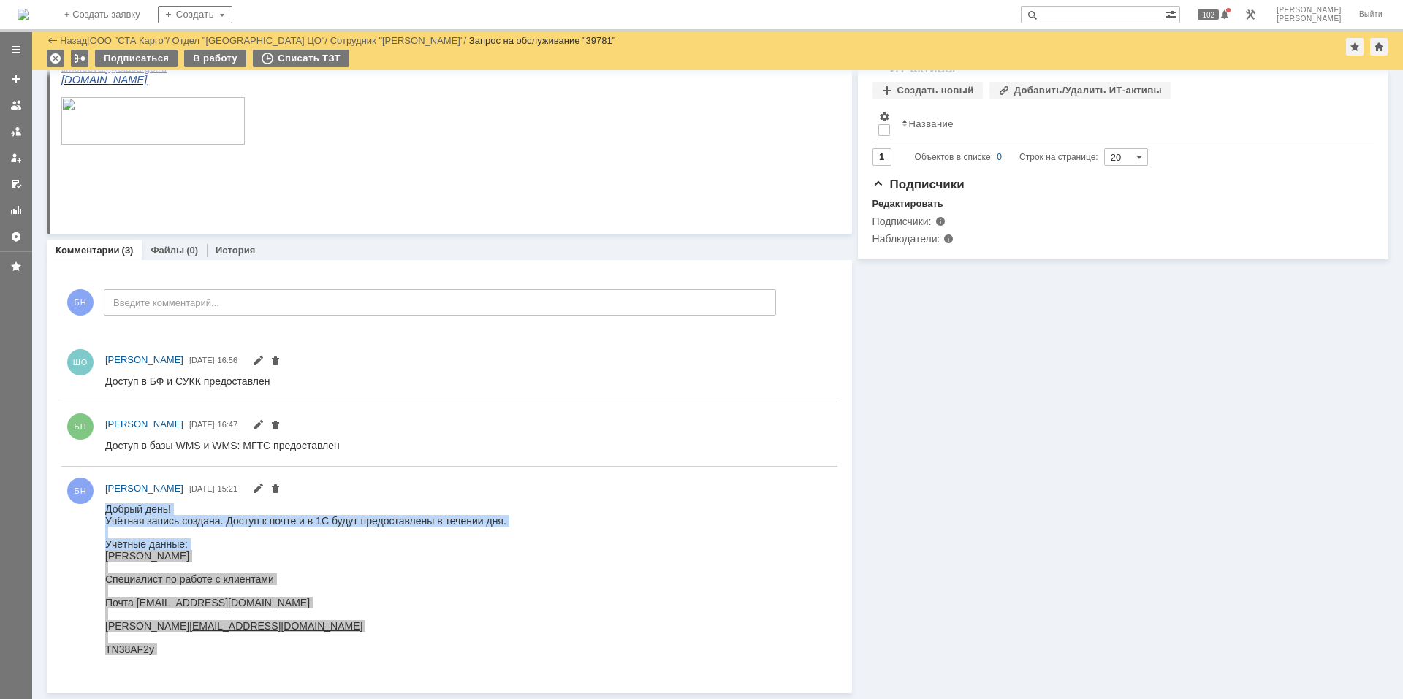
click at [29, 10] on img at bounding box center [24, 15] width 12 height 12
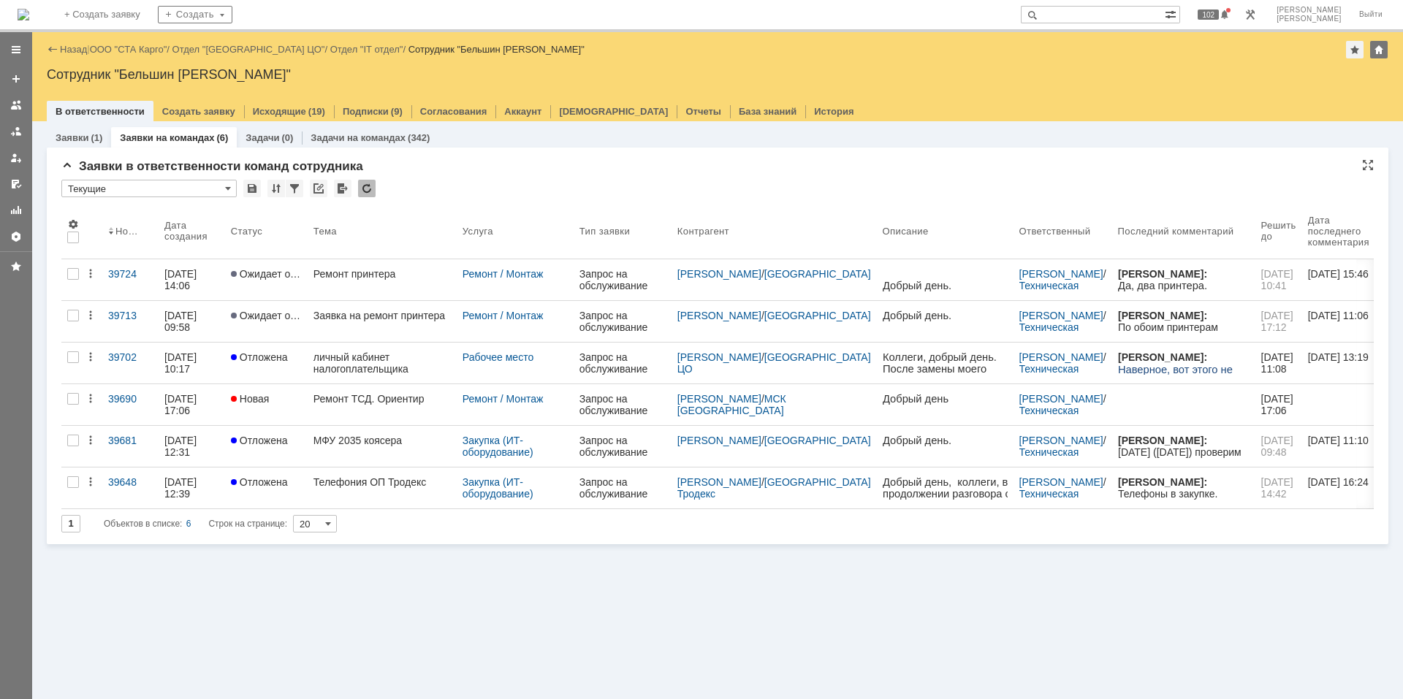
click at [371, 186] on div at bounding box center [367, 189] width 18 height 18
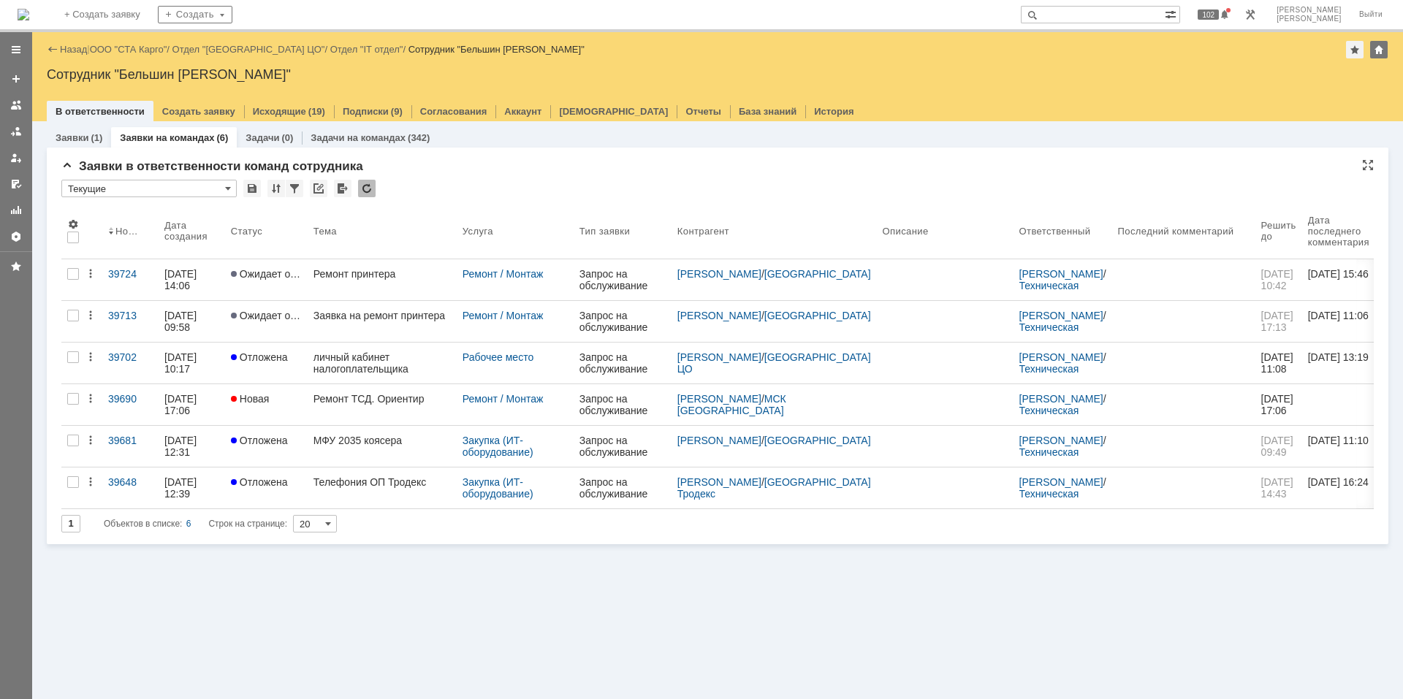
click at [428, 170] on div "Заявки в ответственности команд сотрудника" at bounding box center [717, 166] width 1313 height 15
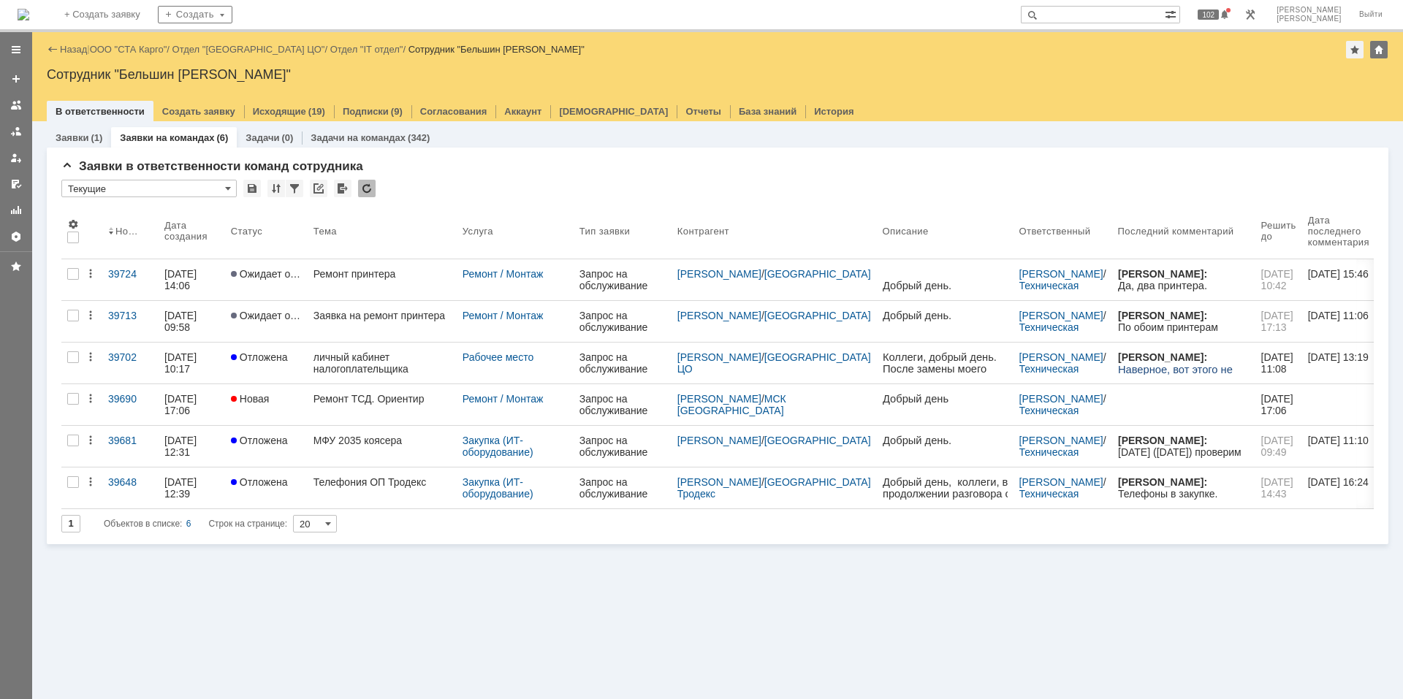
click at [130, 80] on div "Сотрудник "Бельшин [PERSON_NAME]"" at bounding box center [718, 74] width 1342 height 15
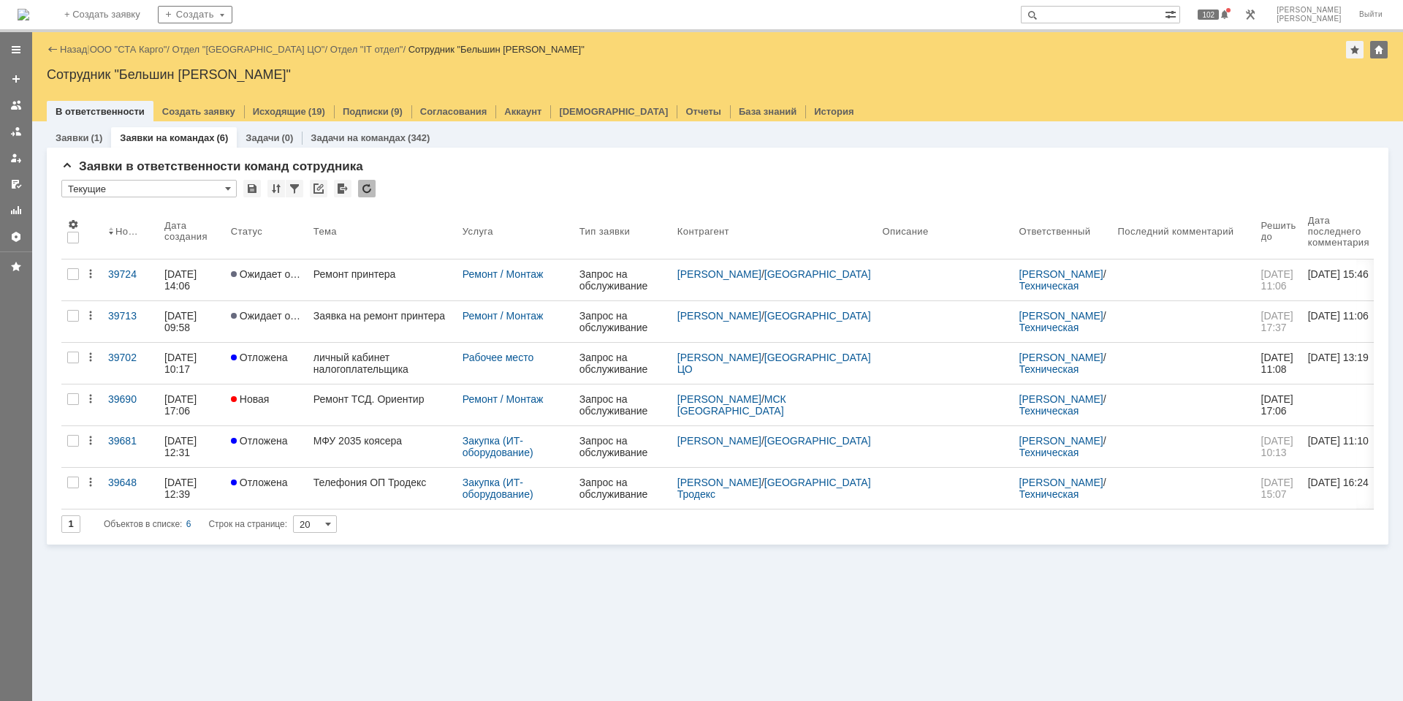
click at [373, 183] on div at bounding box center [367, 189] width 18 height 18
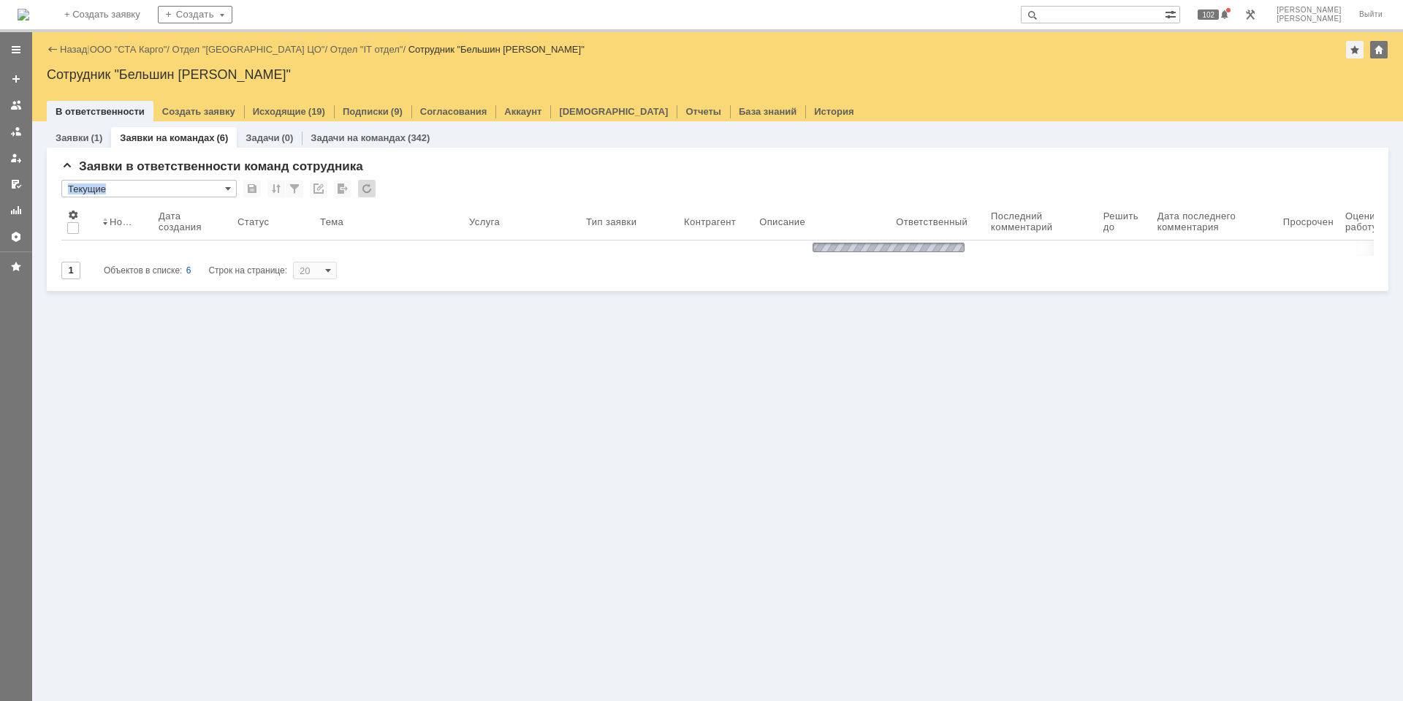
click at [445, 183] on div "* Текущие" at bounding box center [717, 189] width 1313 height 19
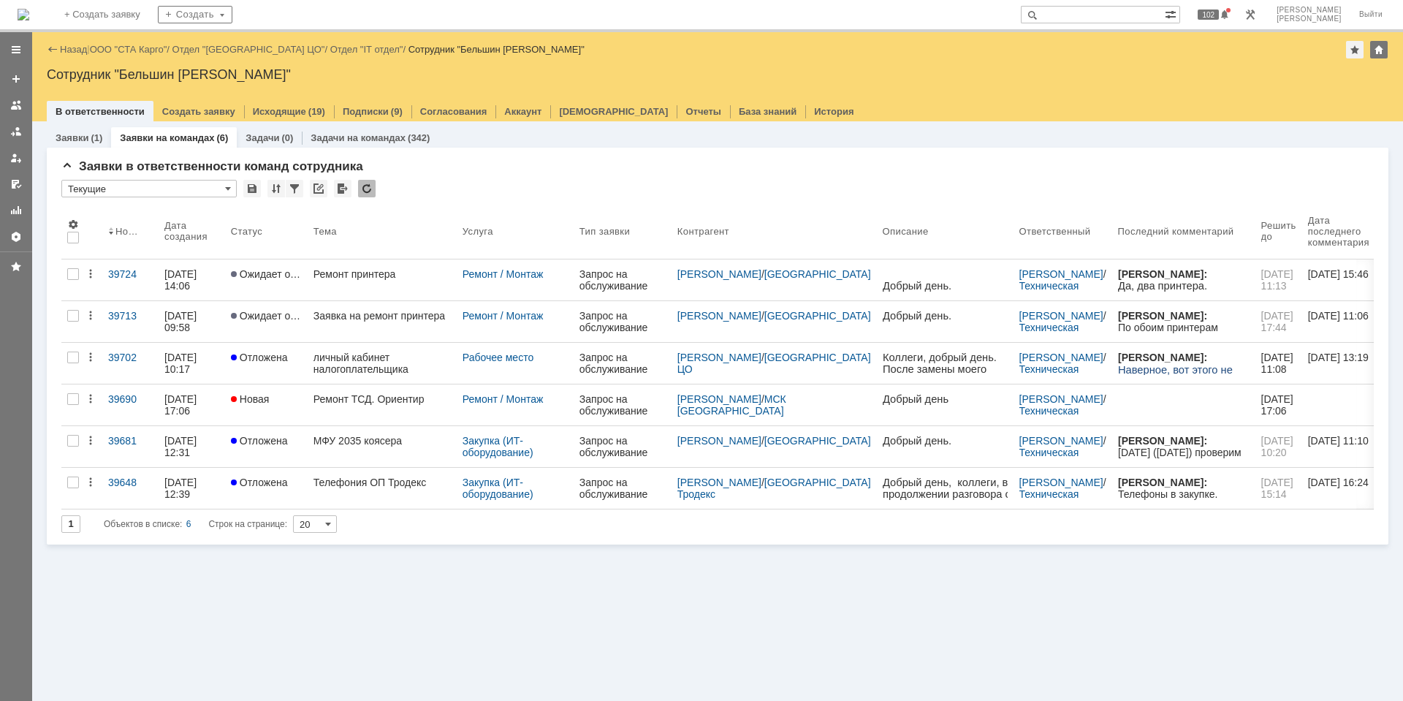
click at [361, 189] on div at bounding box center [367, 189] width 18 height 18
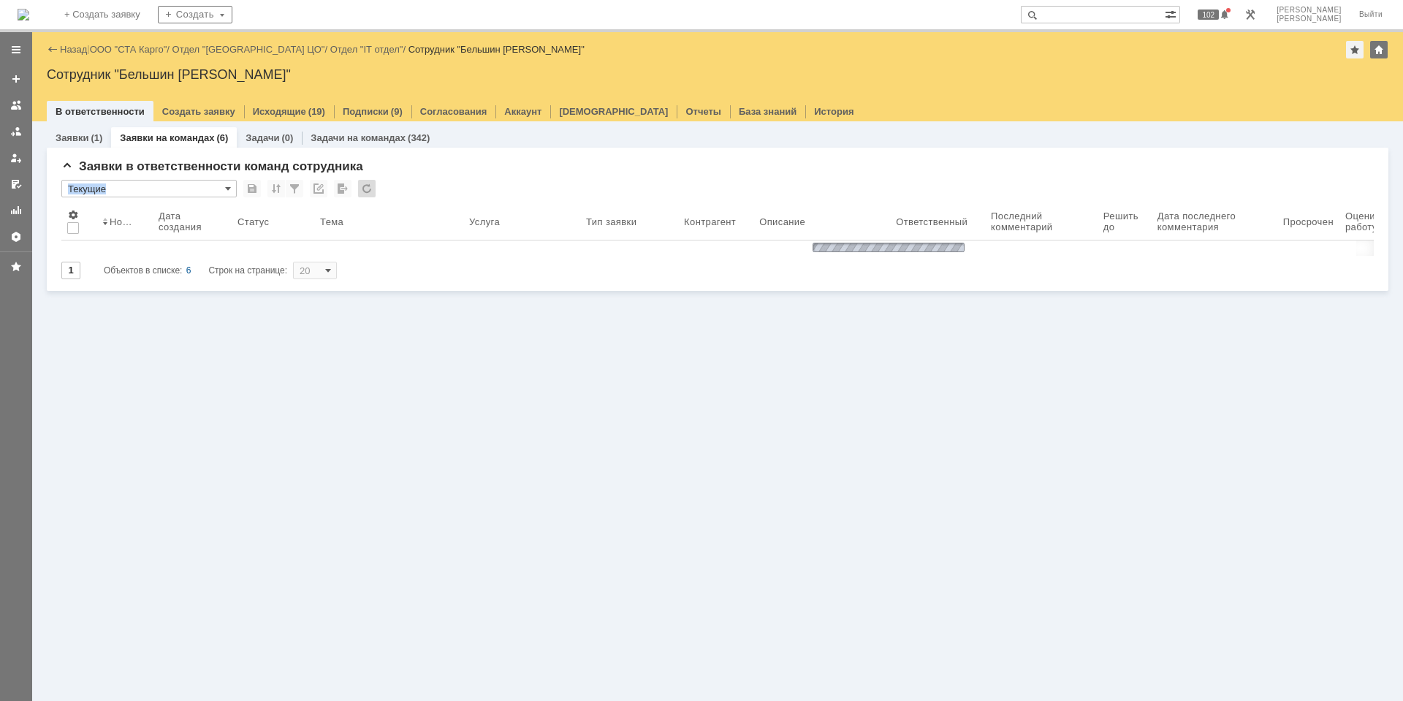
click at [361, 189] on div at bounding box center [367, 189] width 18 height 18
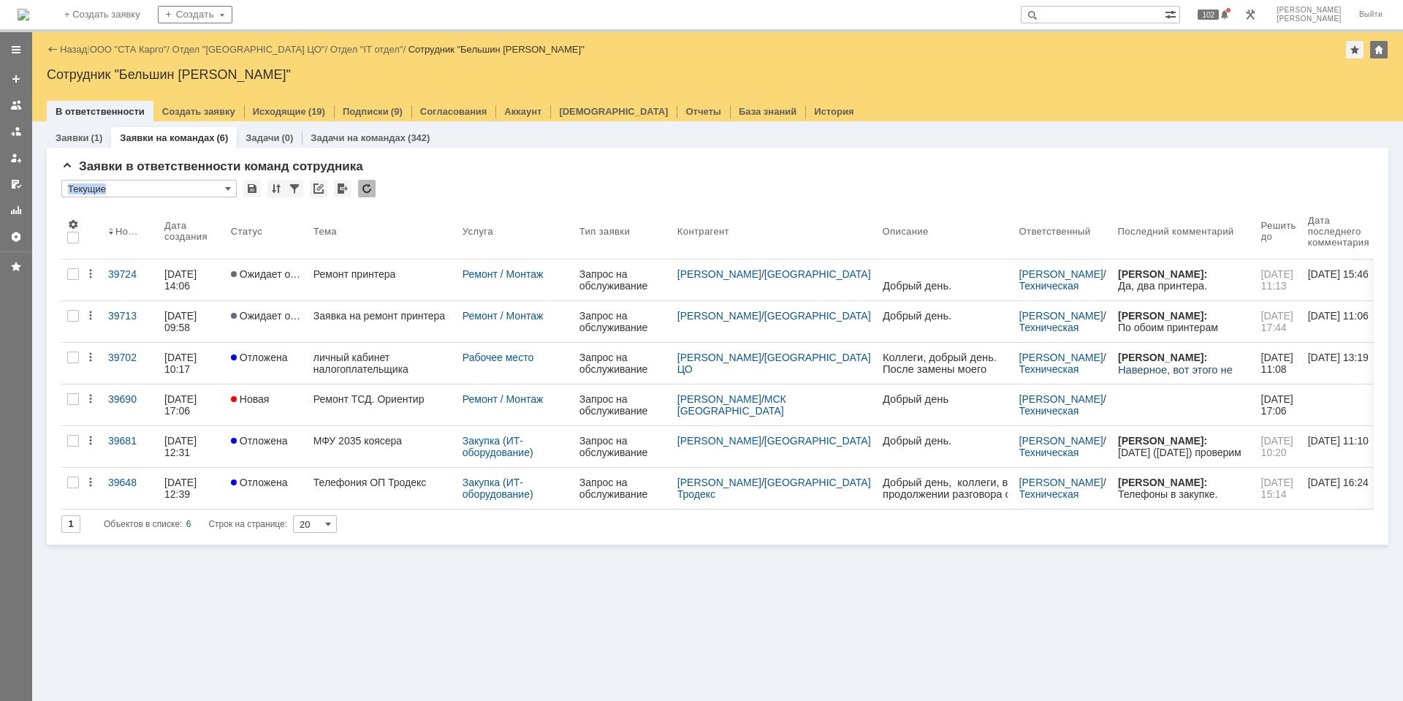
click at [368, 191] on div at bounding box center [367, 189] width 18 height 18
